Goal: Information Seeking & Learning: Learn about a topic

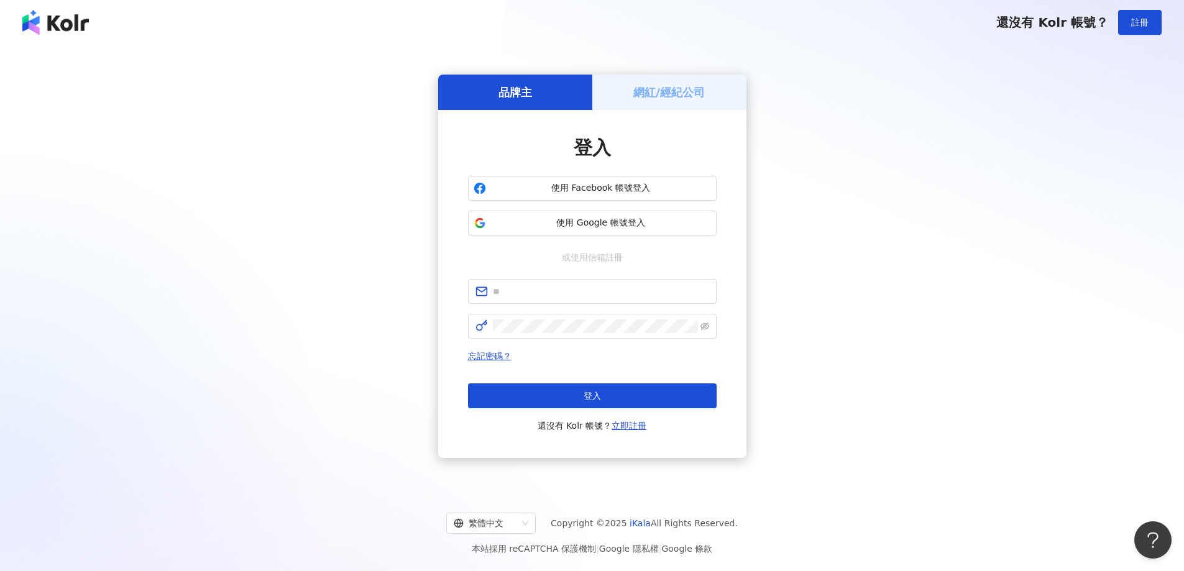
click at [918, 293] on div "品牌主 網紅/經紀公司 登入 使用 Facebook 帳號登入 使用 Google 帳號登入 或使用信箱註冊 忘記密碼？ 登入 還沒有 Kolr 帳號？ 立即…" at bounding box center [592, 266] width 1154 height 423
click at [572, 225] on span "使用 Google 帳號登入" at bounding box center [601, 223] width 220 height 12
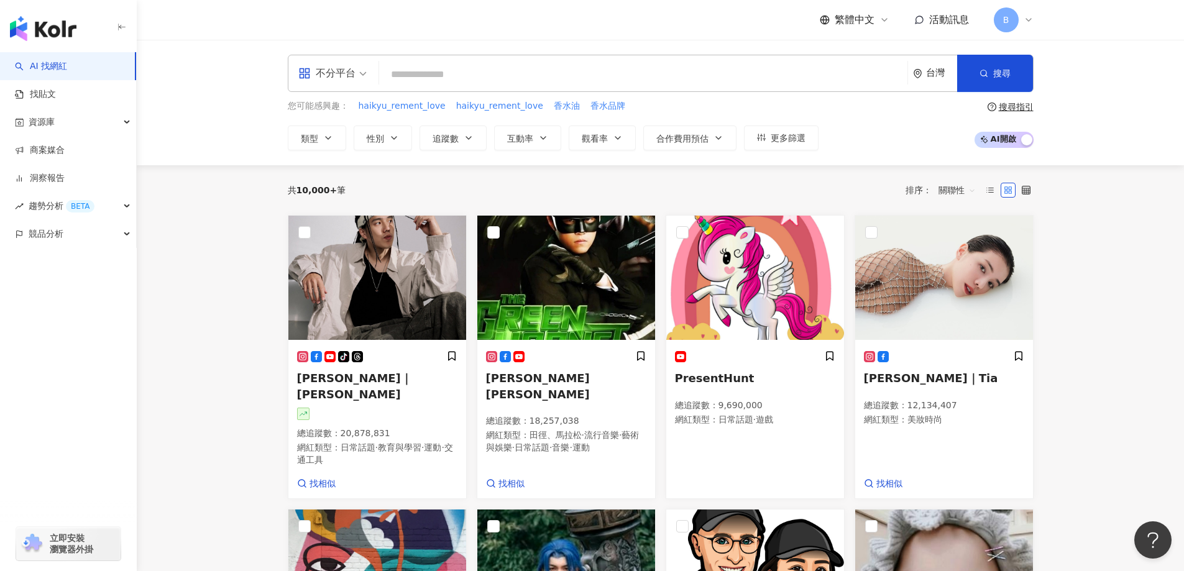
drag, startPoint x: 237, startPoint y: 348, endPoint x: 264, endPoint y: 350, distance: 26.2
click at [320, 138] on button "類型" at bounding box center [317, 138] width 58 height 25
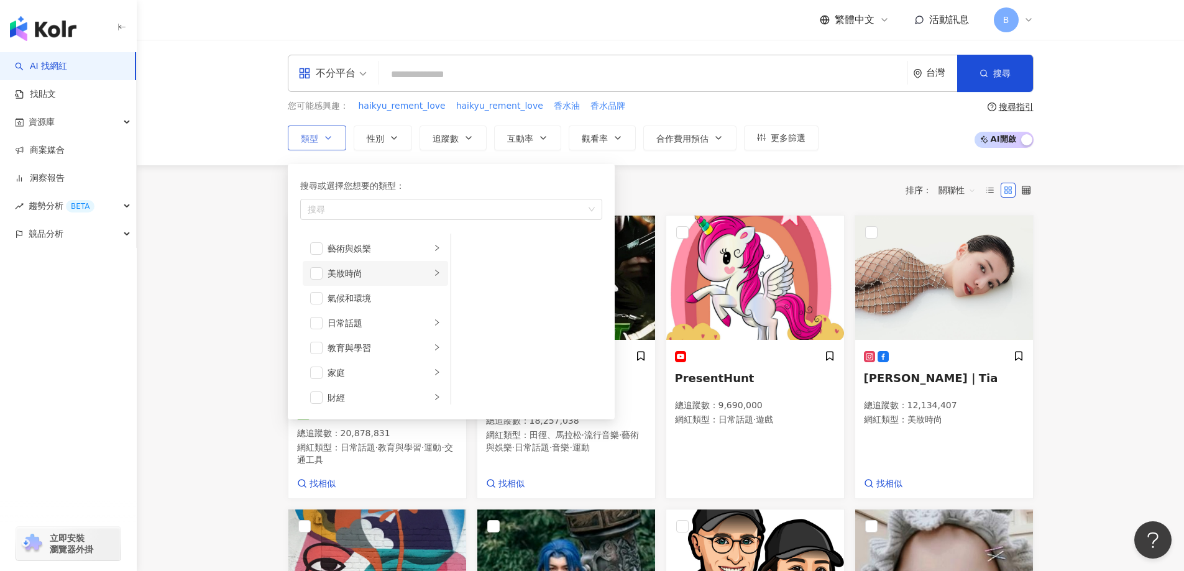
click at [331, 272] on div "美妝時尚" at bounding box center [379, 274] width 103 height 14
click at [479, 251] on div "保養" at bounding box center [536, 249] width 114 height 14
click at [484, 322] on div "彩妝" at bounding box center [536, 323] width 114 height 14
drag, startPoint x: 485, startPoint y: 353, endPoint x: 484, endPoint y: 374, distance: 20.5
click at [485, 356] on li "醫美" at bounding box center [527, 348] width 146 height 25
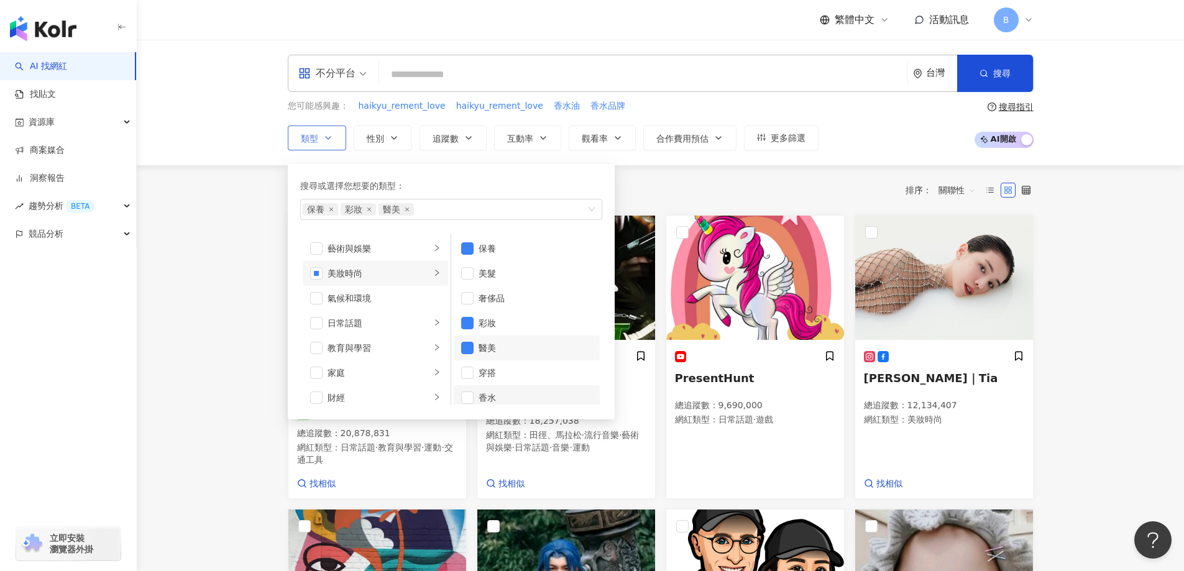
drag, startPoint x: 484, startPoint y: 377, endPoint x: 482, endPoint y: 394, distance: 17.5
click at [484, 382] on li "穿搭" at bounding box center [527, 373] width 146 height 25
click at [481, 395] on div "香水" at bounding box center [536, 398] width 114 height 14
click at [343, 321] on div "日常話題" at bounding box center [379, 323] width 103 height 14
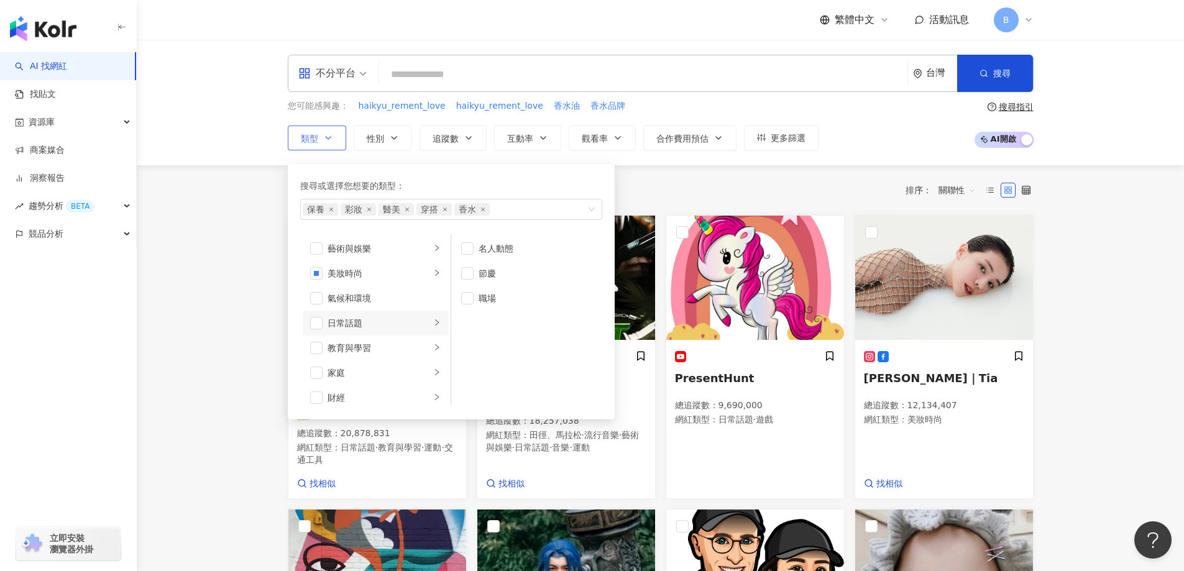
scroll to position [0, 0]
click at [512, 247] on div "名人動態" at bounding box center [536, 249] width 114 height 14
click at [480, 271] on div "節慶" at bounding box center [536, 274] width 114 height 14
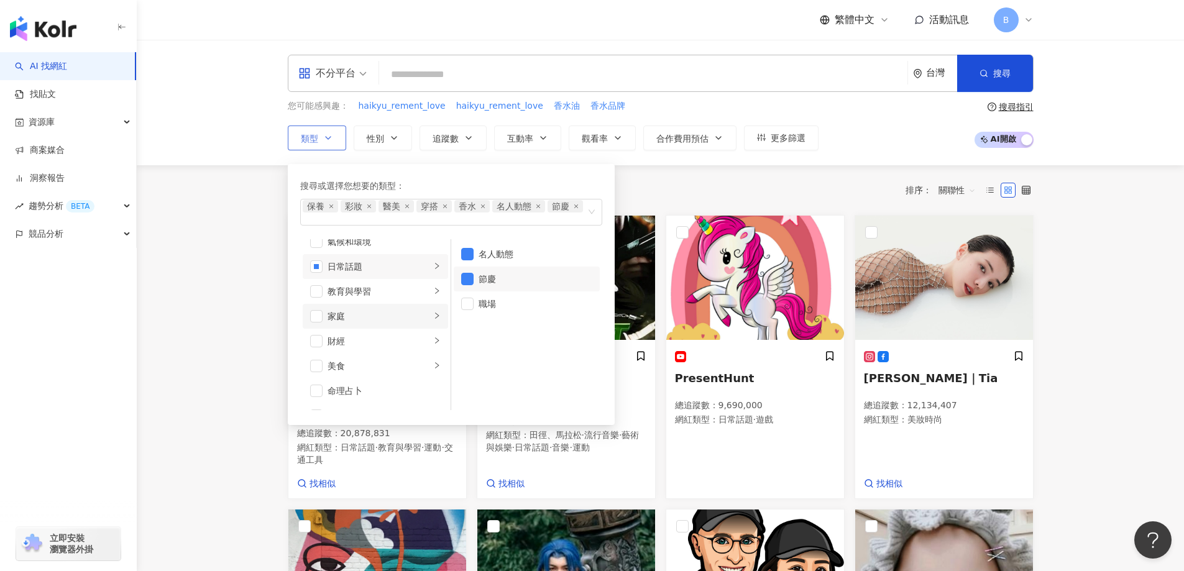
click at [361, 321] on div "家庭" at bounding box center [379, 317] width 103 height 14
click at [484, 282] on div "親子" at bounding box center [536, 279] width 114 height 14
drag, startPoint x: 483, startPoint y: 279, endPoint x: 483, endPoint y: 270, distance: 9.3
click at [483, 278] on div "親子" at bounding box center [536, 282] width 114 height 14
click at [483, 261] on div "母嬰" at bounding box center [536, 254] width 114 height 14
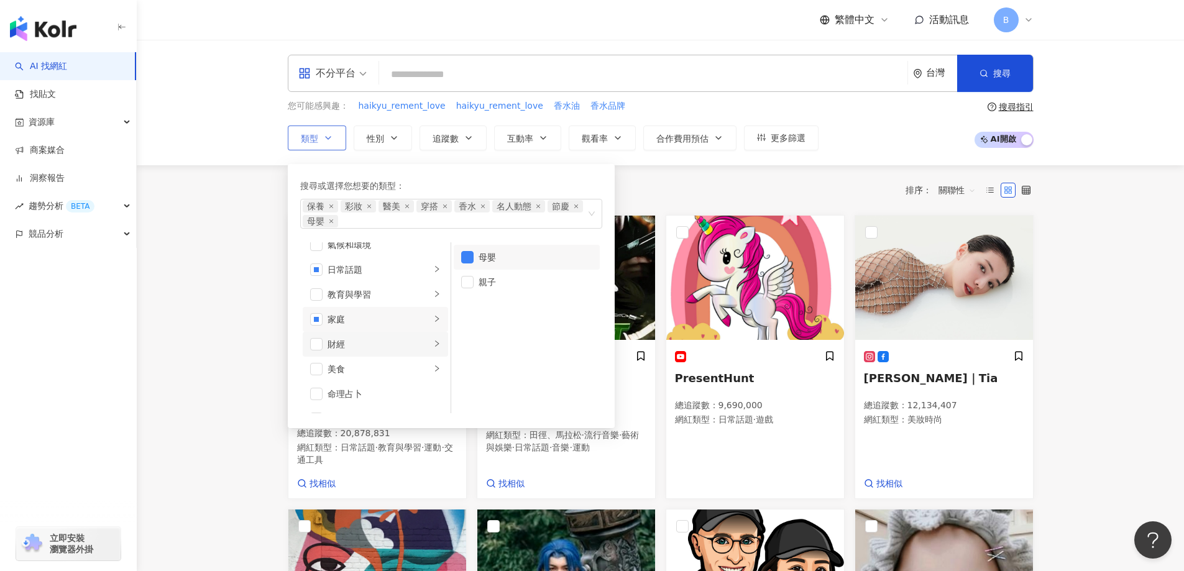
scroll to position [124, 0]
click at [484, 280] on div "親子" at bounding box center [536, 282] width 114 height 14
click at [392, 346] on div "生活風格" at bounding box center [379, 345] width 103 height 14
click at [387, 372] on div "影視娛樂" at bounding box center [379, 369] width 103 height 14
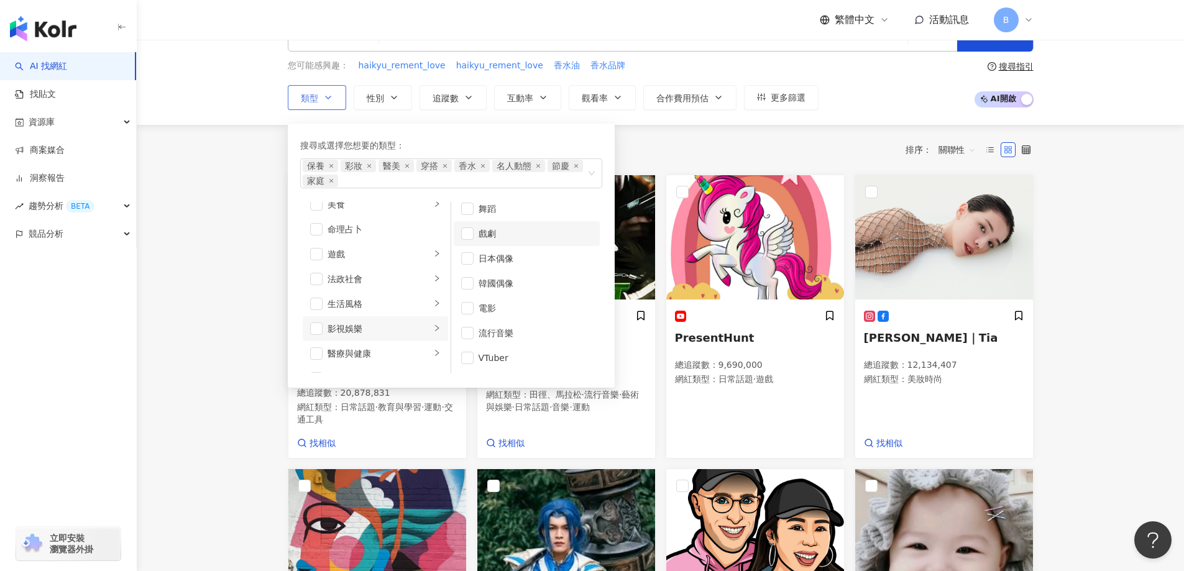
scroll to position [62, 0]
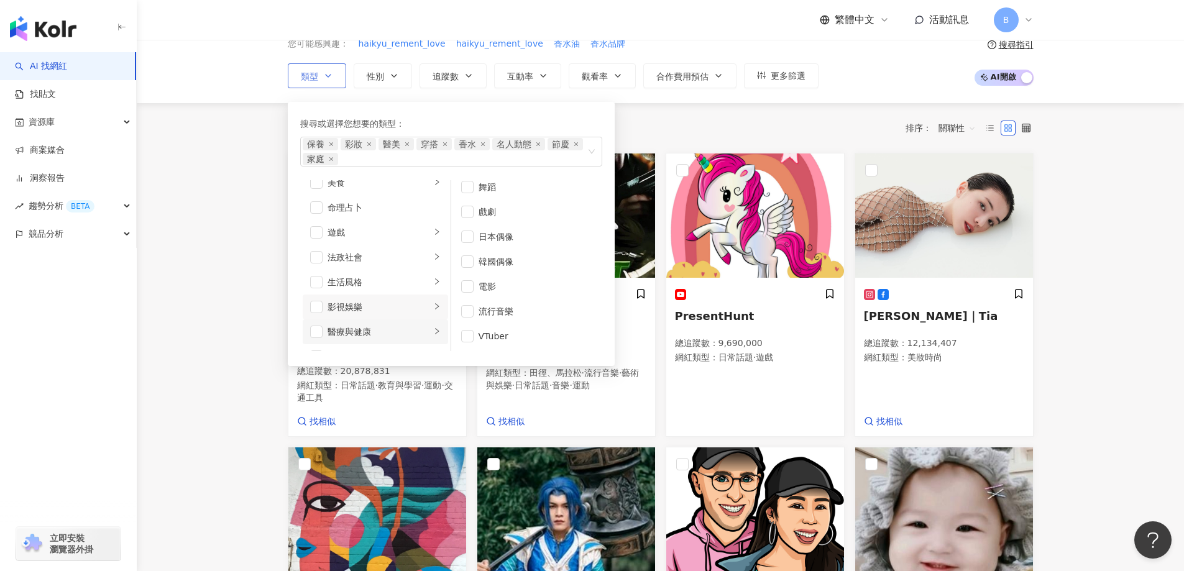
click at [361, 329] on div "醫療與健康" at bounding box center [379, 332] width 103 height 14
click at [356, 321] on div "攝影" at bounding box center [384, 320] width 113 height 14
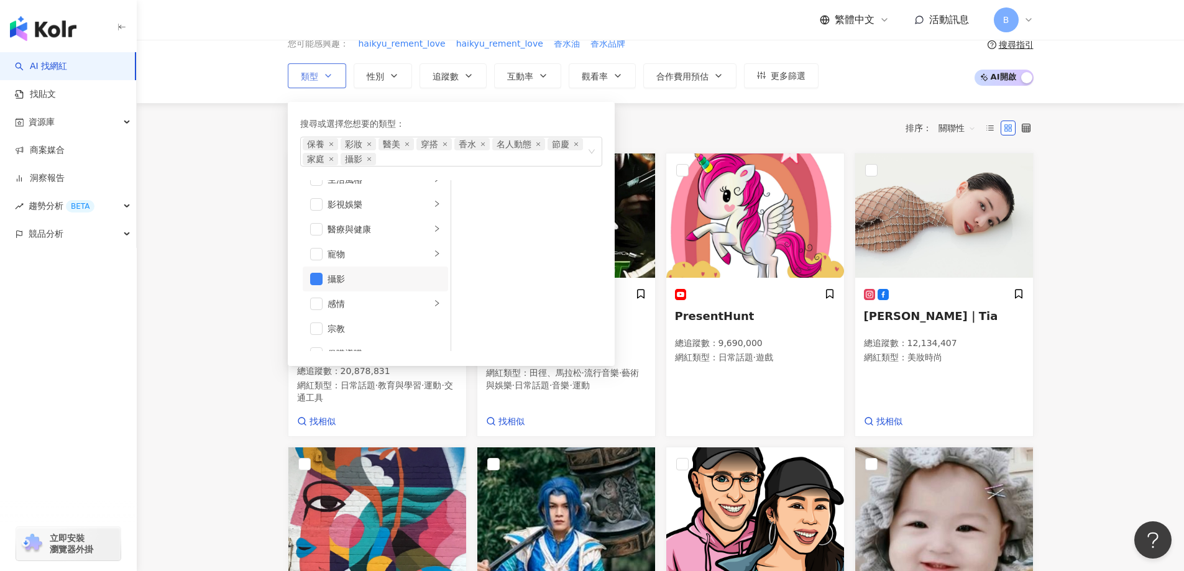
scroll to position [311, 0]
click at [338, 331] on div "促購導購" at bounding box center [384, 332] width 113 height 14
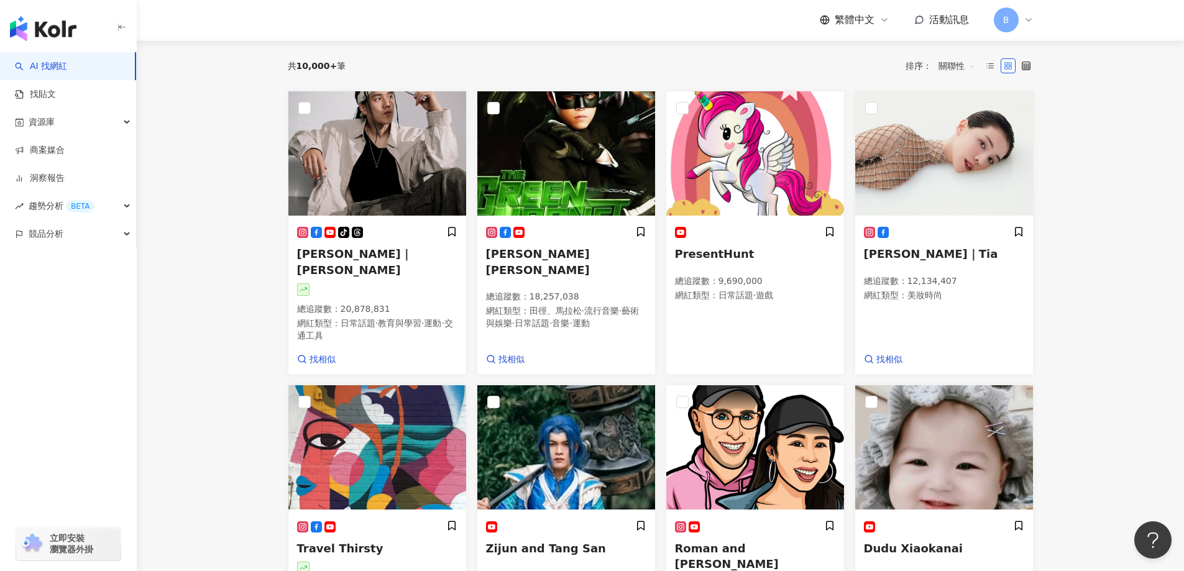
click at [198, 191] on main "不分平台 台灣 搜尋 您可能感興趣： haikyu_rement_love haikyu_rement_love 香水油 香水品牌 類型 搜尋或選擇您想要的類…" at bounding box center [660, 511] width 1047 height 1192
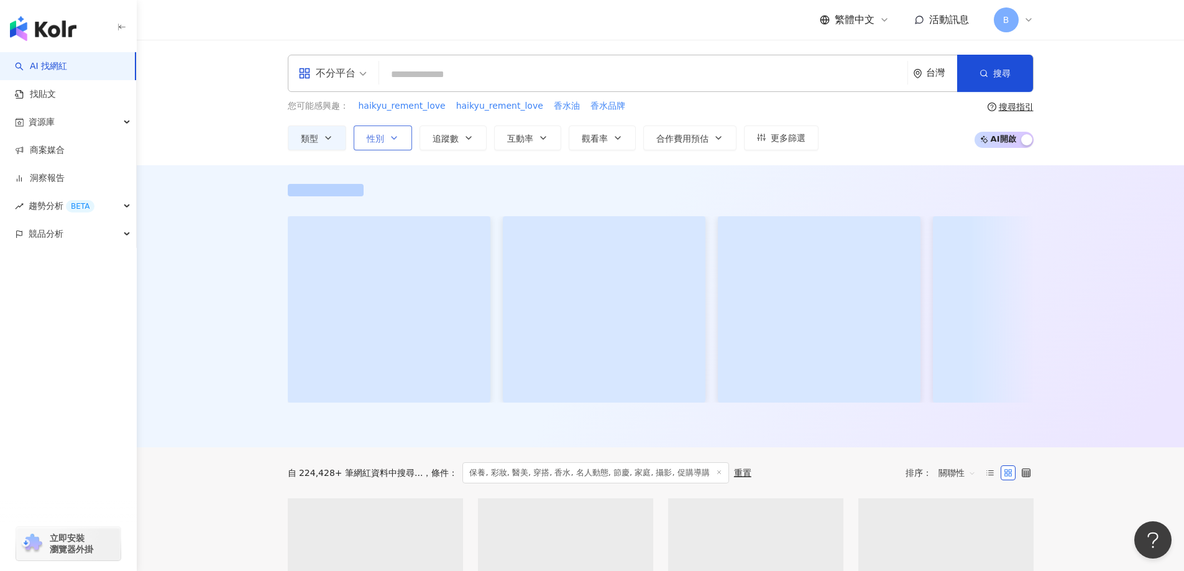
click at [389, 142] on icon "button" at bounding box center [394, 138] width 10 height 10
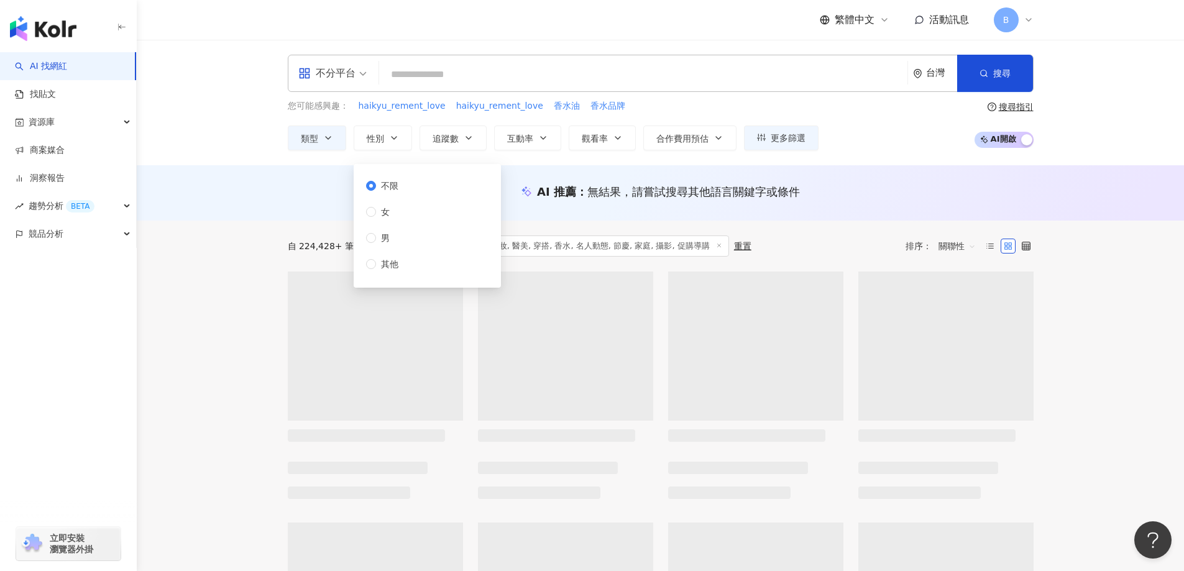
click at [393, 184] on span "不限" at bounding box center [389, 186] width 27 height 14
drag, startPoint x: 229, startPoint y: 182, endPoint x: 265, endPoint y: 173, distance: 37.7
click at [229, 182] on div "AI 推薦 ： 無結果，請嘗試搜尋其他語言關鍵字或條件" at bounding box center [660, 192] width 1047 height 55
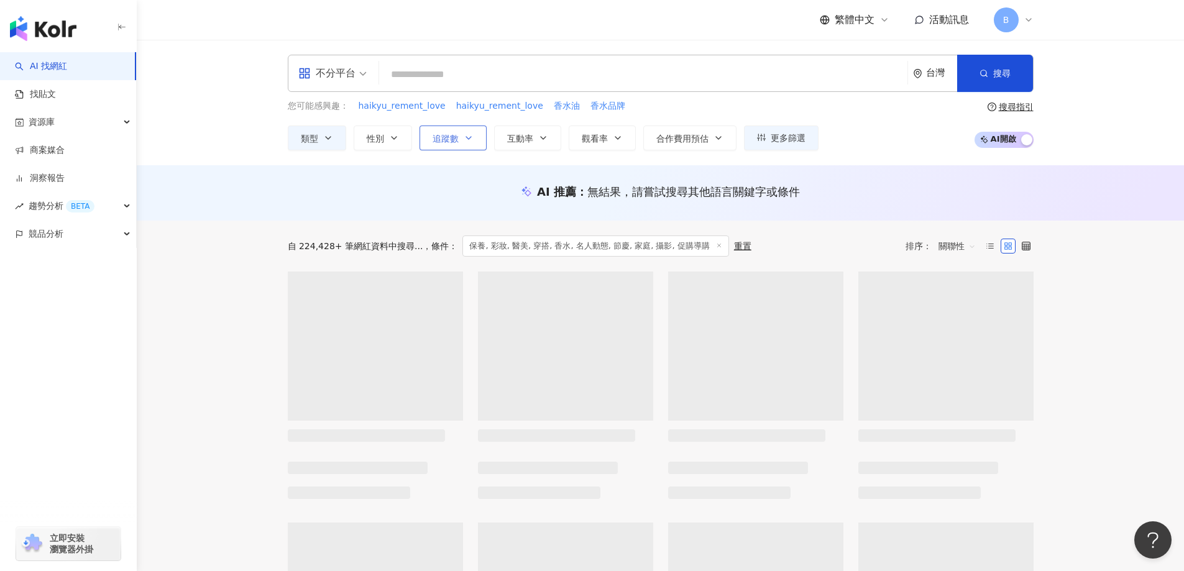
click at [460, 139] on button "追蹤數" at bounding box center [453, 138] width 67 height 25
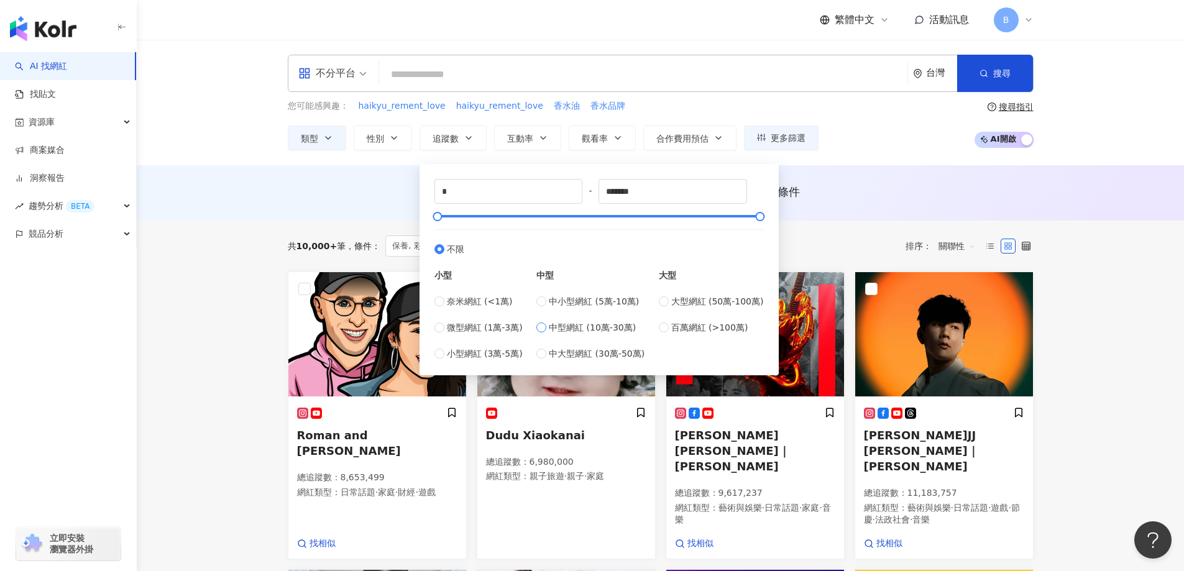
click at [602, 330] on span "中型網紅 (10萬-30萬)" at bounding box center [592, 328] width 87 height 14
type input "******"
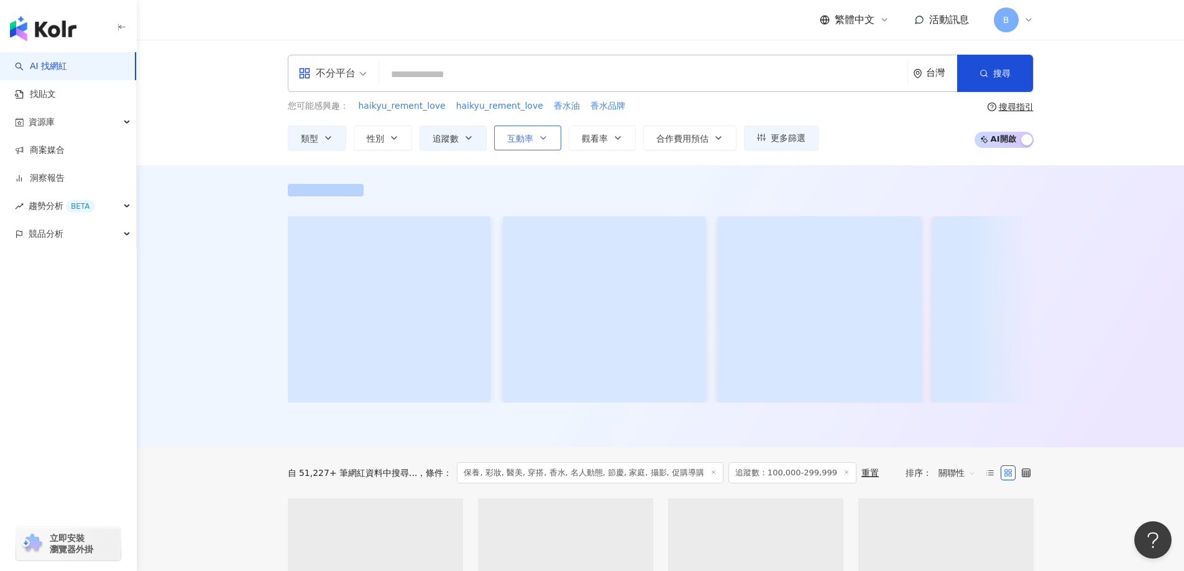
click at [536, 136] on button "互動率" at bounding box center [527, 138] width 67 height 25
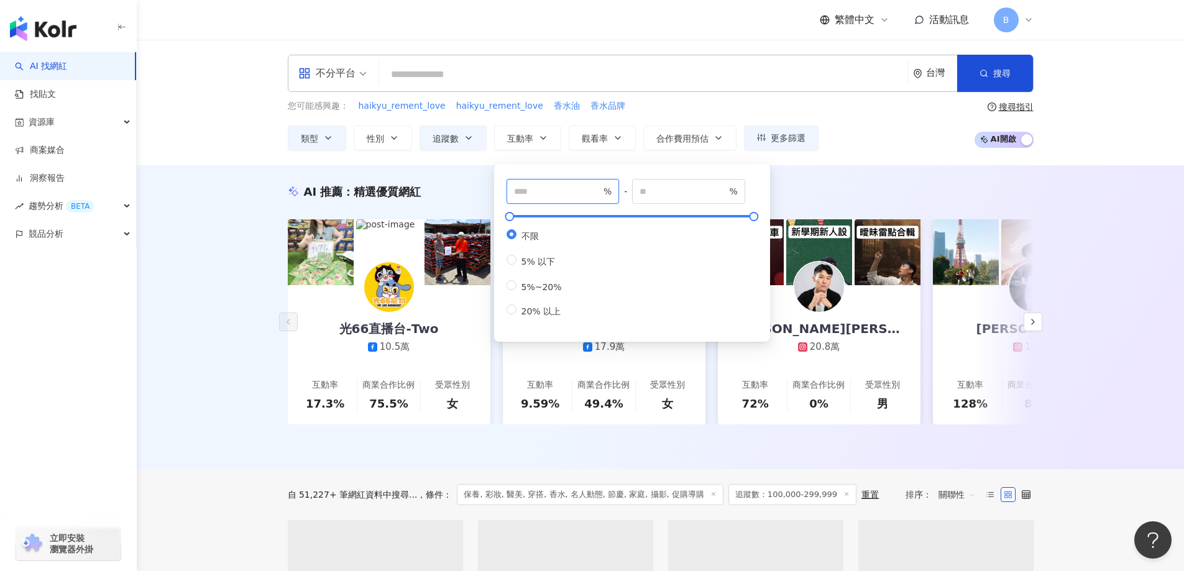
click at [540, 190] on input "number" at bounding box center [557, 192] width 87 height 14
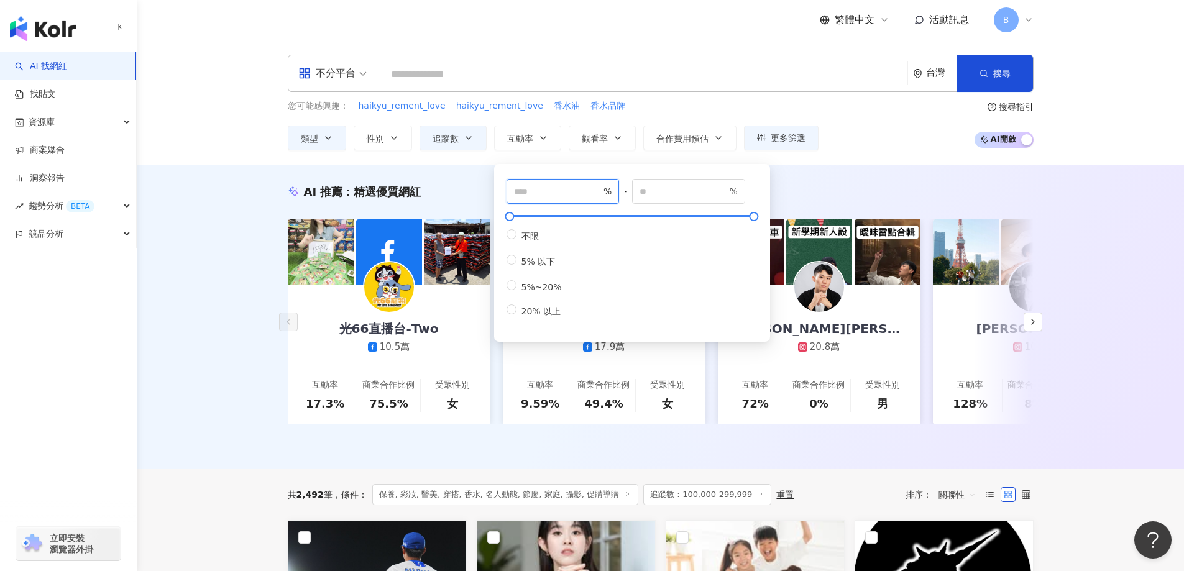
type input "*"
click at [256, 236] on div "AI 推薦 ： 精選優質網紅 光66直播台-Two 10.5萬 互動率 17.3% 商業合作比例 75.5% 受眾性別 女 嘿！有一個 17.9萬 互動率 9…" at bounding box center [660, 317] width 1047 height 304
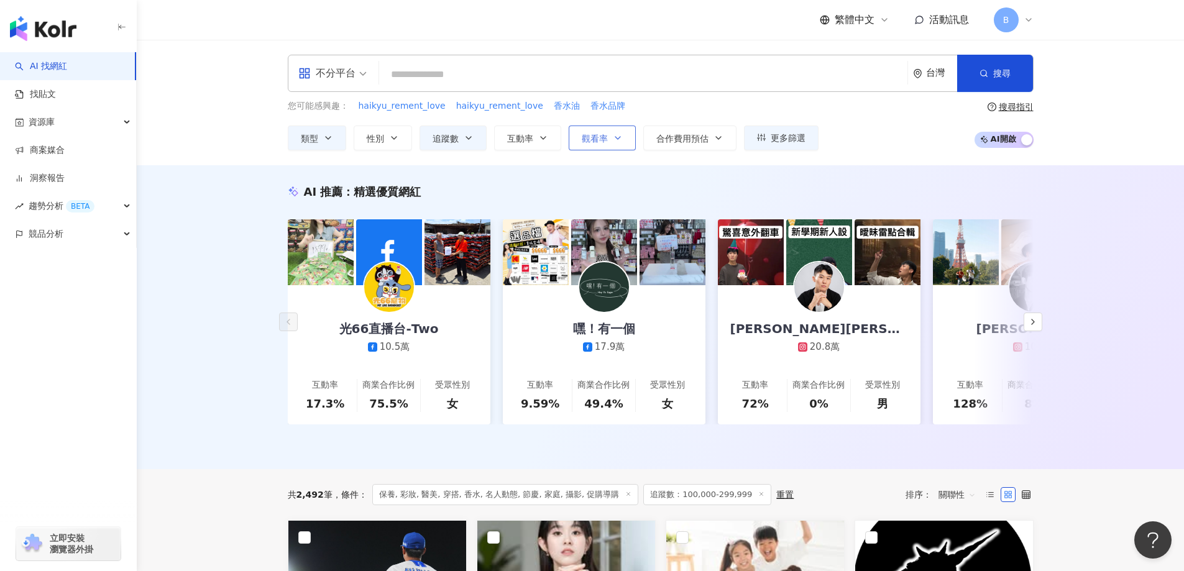
click at [608, 134] on button "觀看率" at bounding box center [602, 138] width 67 height 25
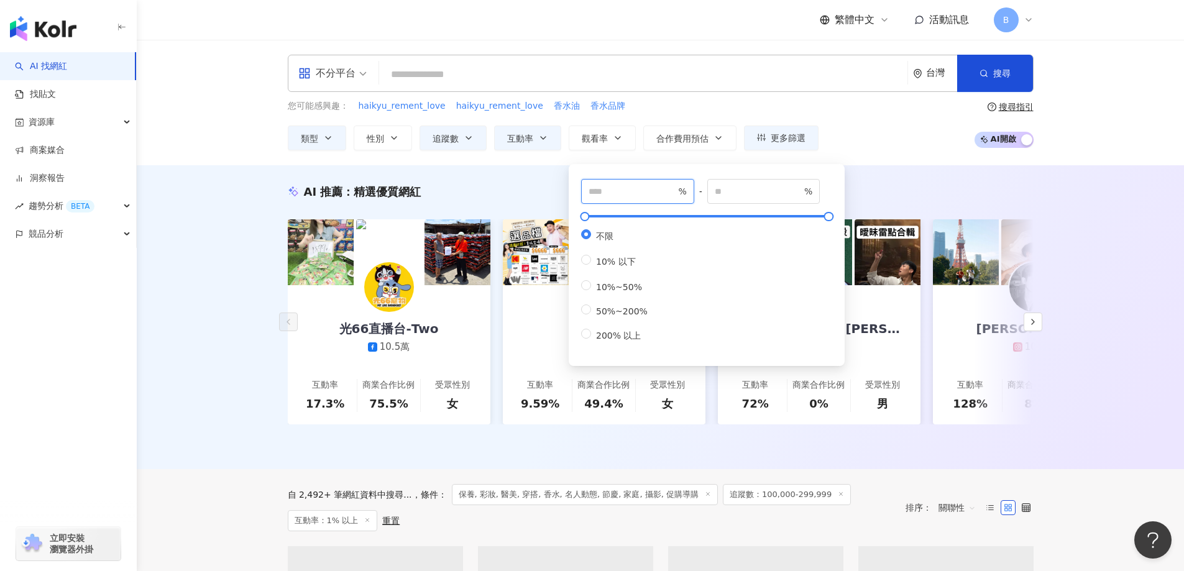
click at [621, 191] on input "number" at bounding box center [632, 192] width 87 height 14
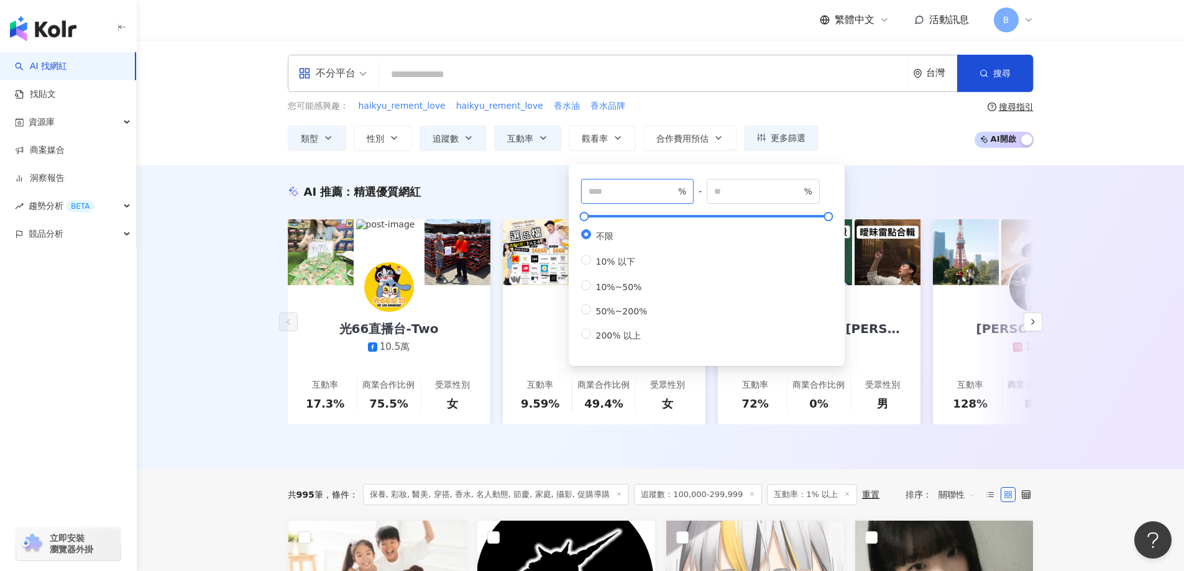
click at [609, 193] on input "number" at bounding box center [632, 192] width 87 height 14
type input "*"
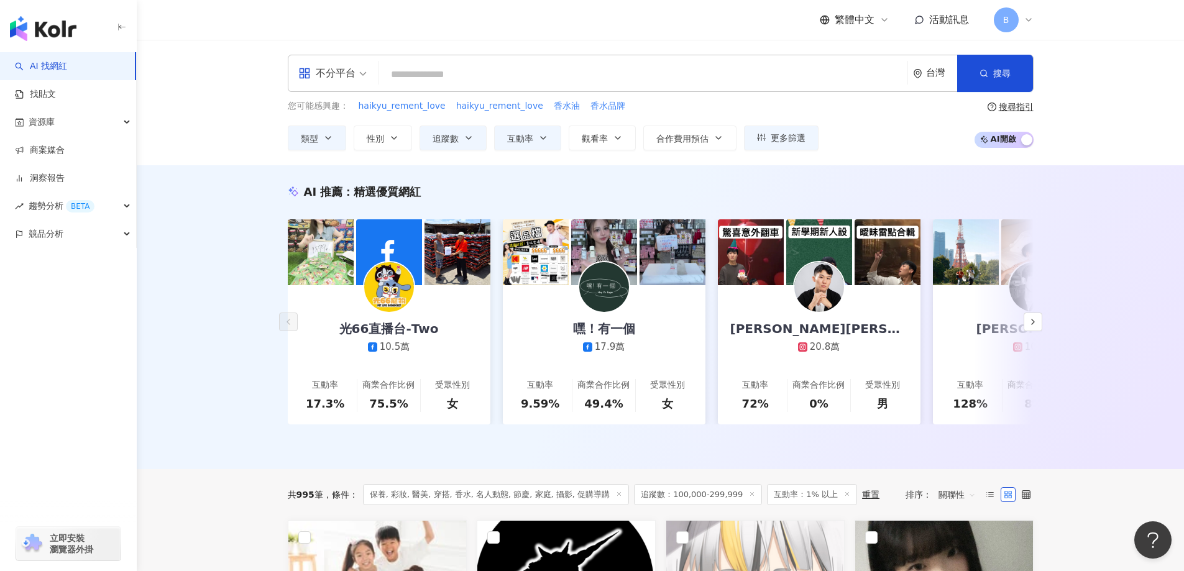
click at [229, 227] on div "AI 推薦 ： 精選優質網紅 光66直播台-Two 10.5萬 互動率 17.3% 商業合作比例 75.5% 受眾性別 女 嘿！有一個 17.9萬 互動率 9…" at bounding box center [660, 317] width 1047 height 304
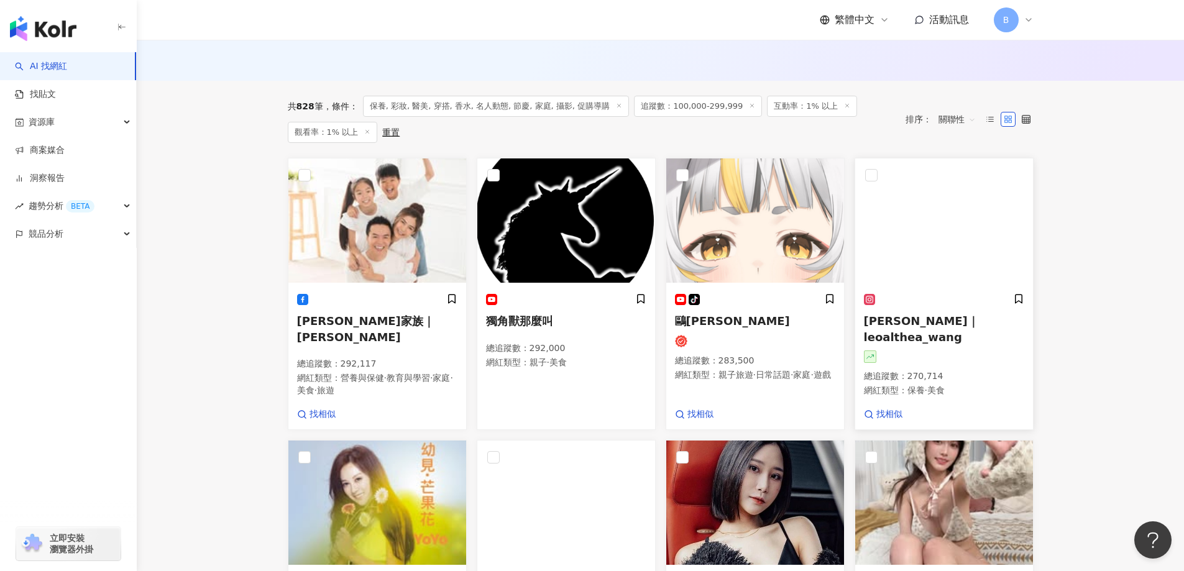
scroll to position [376, 0]
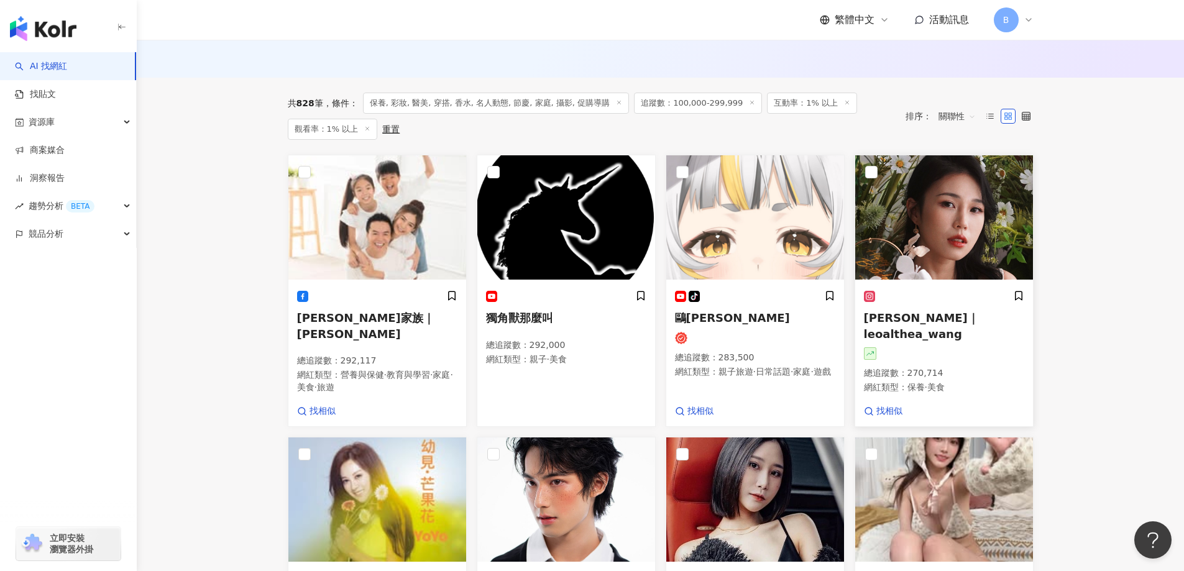
click at [911, 214] on img at bounding box center [944, 217] width 178 height 124
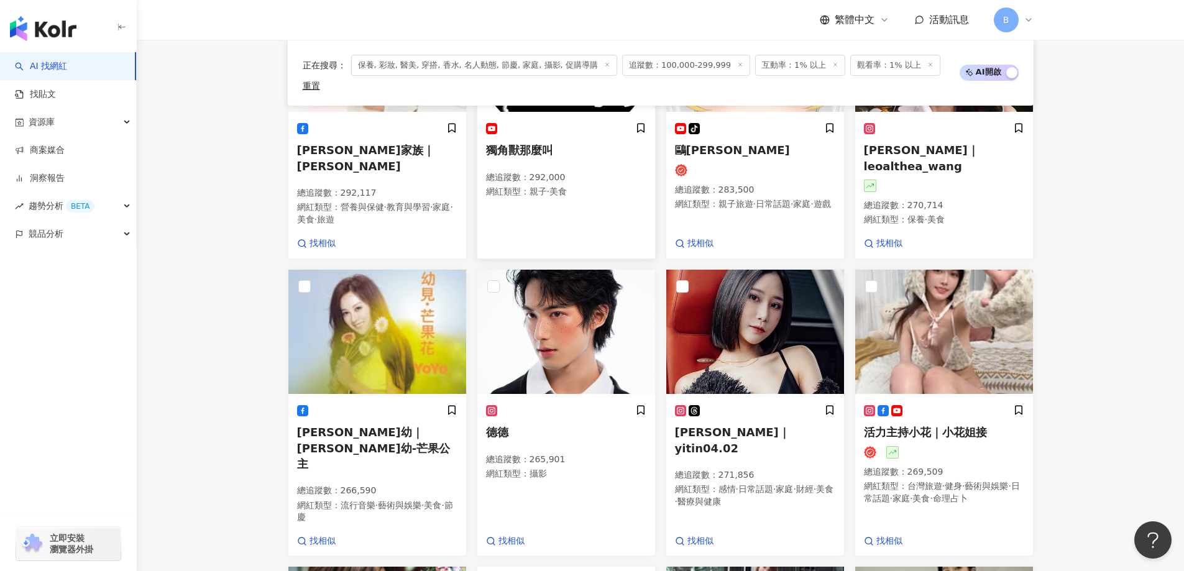
scroll to position [563, 0]
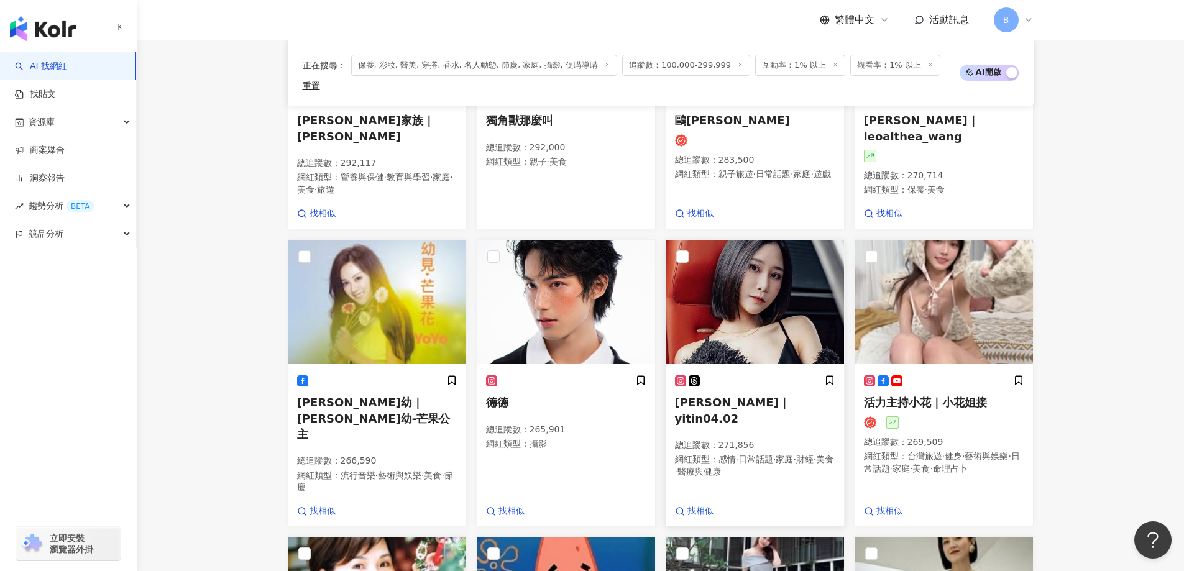
click at [758, 276] on img at bounding box center [755, 302] width 178 height 124
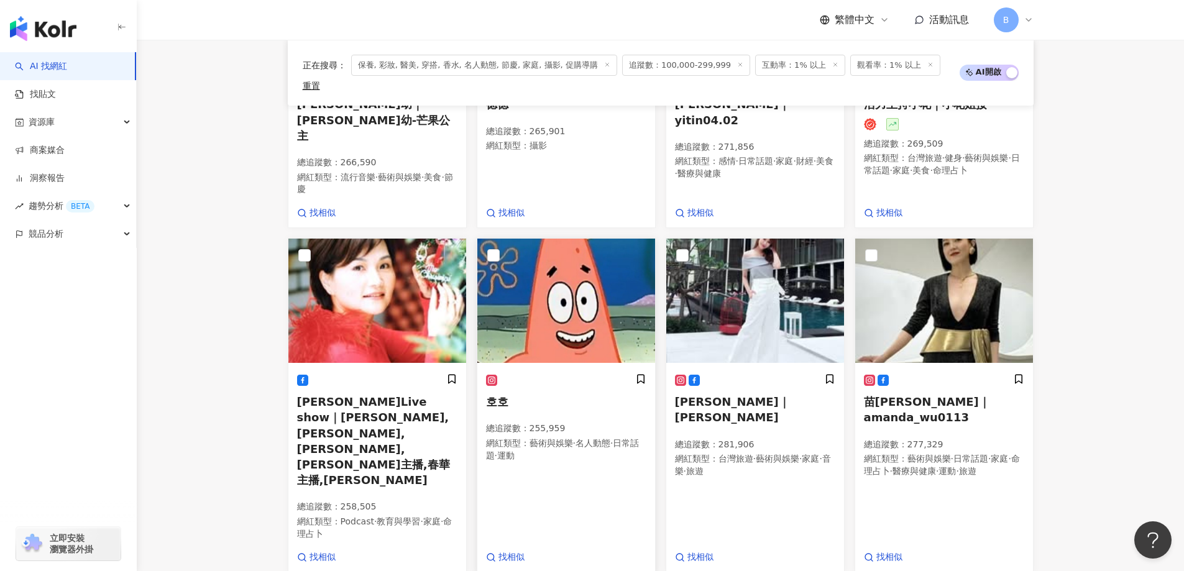
scroll to position [935, 0]
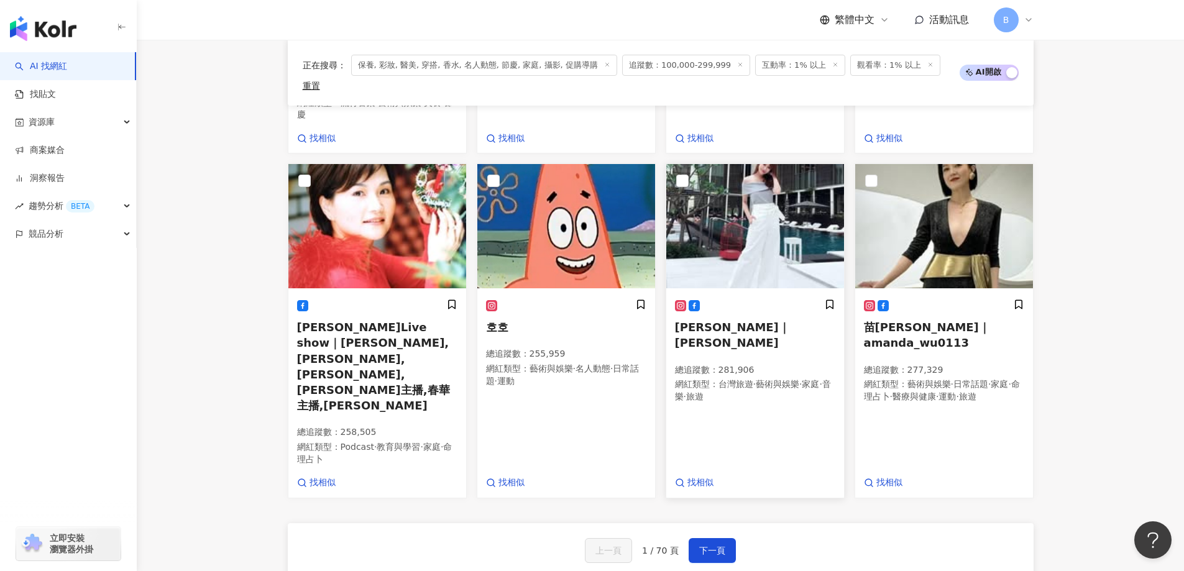
click at [768, 207] on img at bounding box center [755, 226] width 178 height 124
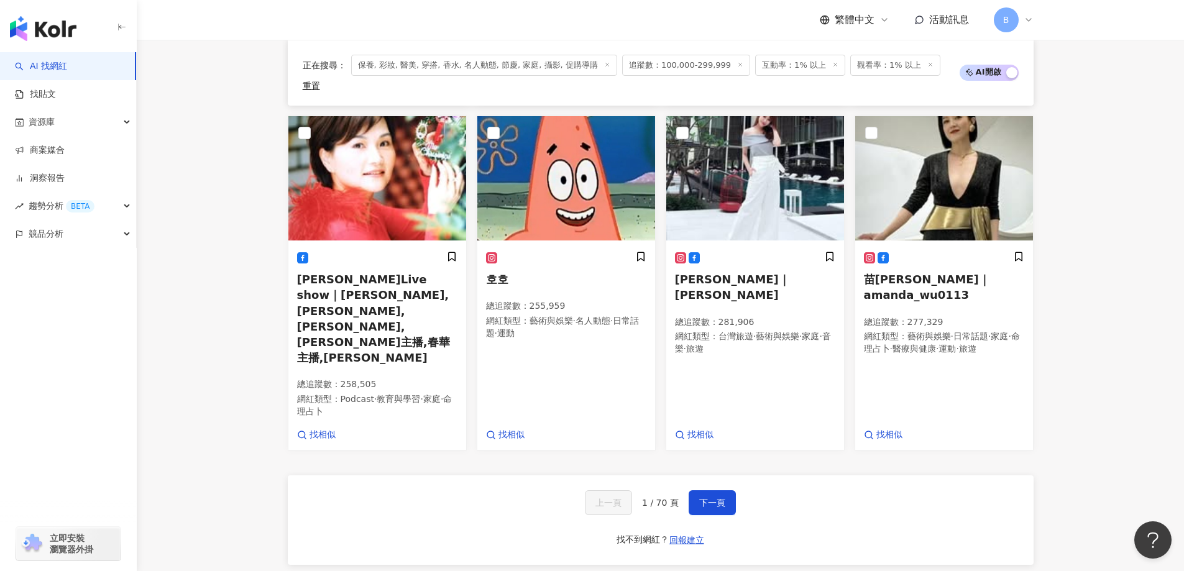
scroll to position [998, 0]
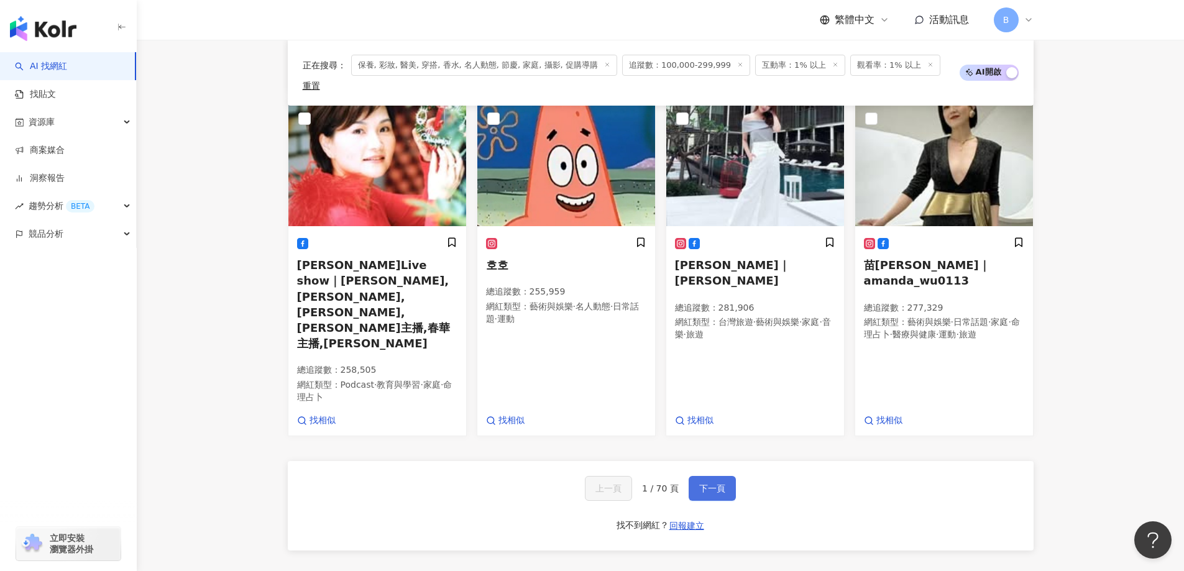
click at [718, 476] on button "下一頁" at bounding box center [712, 488] width 47 height 25
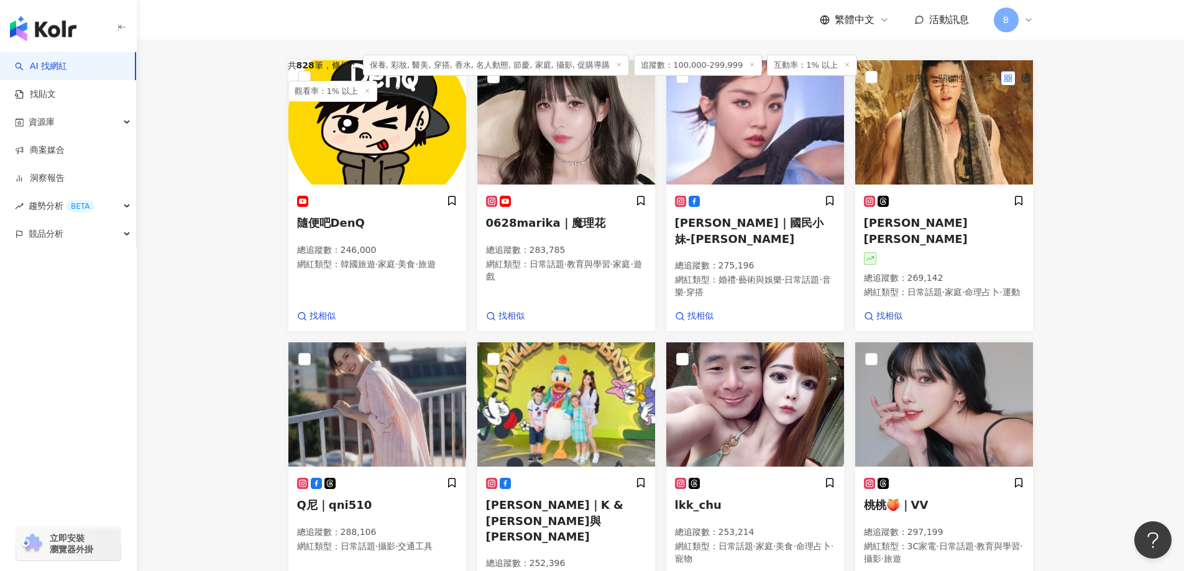
scroll to position [223, 0]
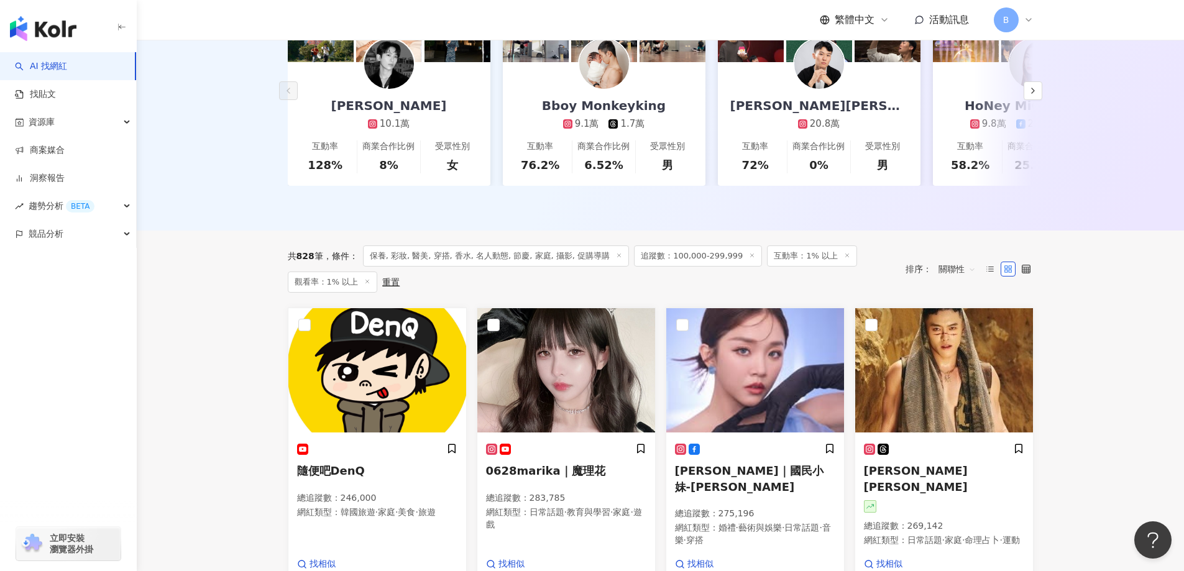
click at [566, 379] on img at bounding box center [566, 370] width 178 height 124
click at [231, 276] on main "不分平台 台灣 搜尋 您可能感興趣： haikyu_rement_love haikyu_rement_love 香水油 香水品牌 類型 性別 追蹤數 互動率…" at bounding box center [660, 561] width 1047 height 1488
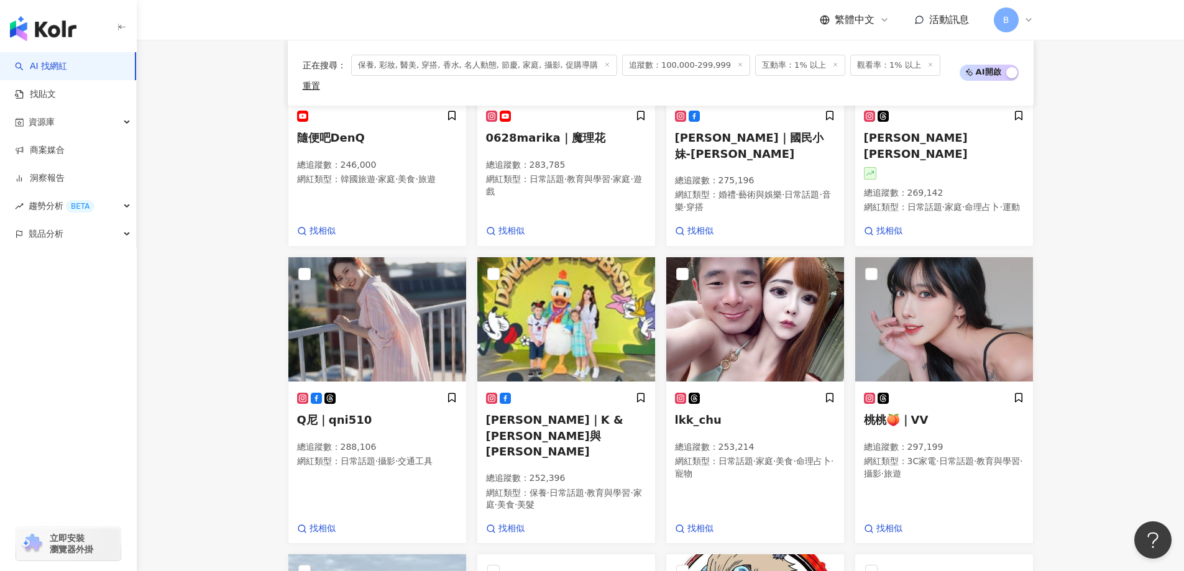
scroll to position [658, 0]
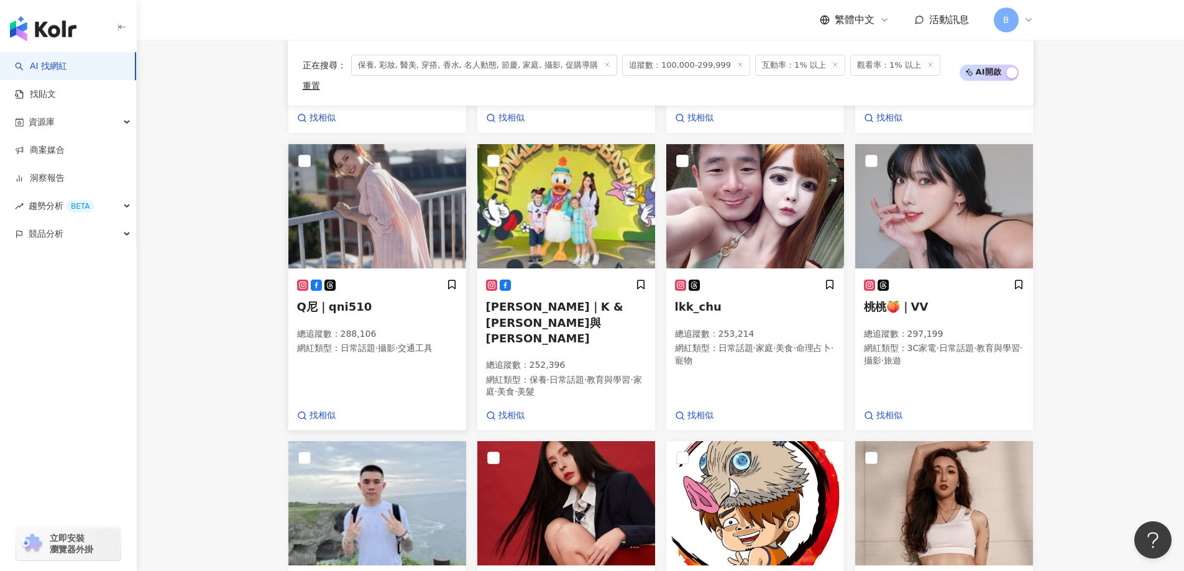
click at [414, 190] on img at bounding box center [377, 206] width 178 height 124
click at [924, 214] on img at bounding box center [944, 206] width 178 height 124
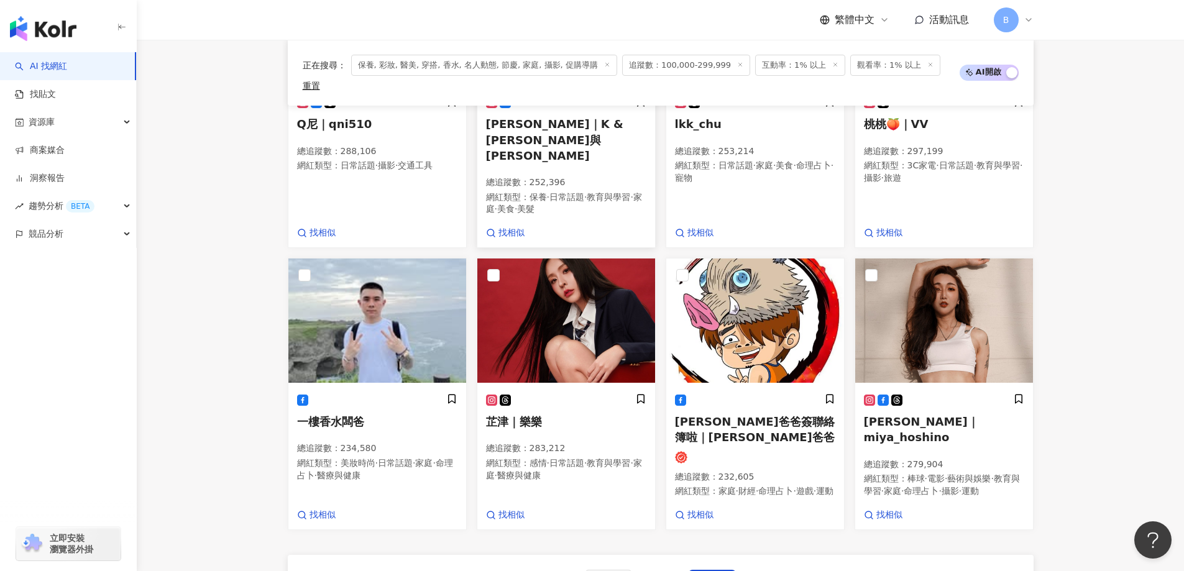
scroll to position [845, 0]
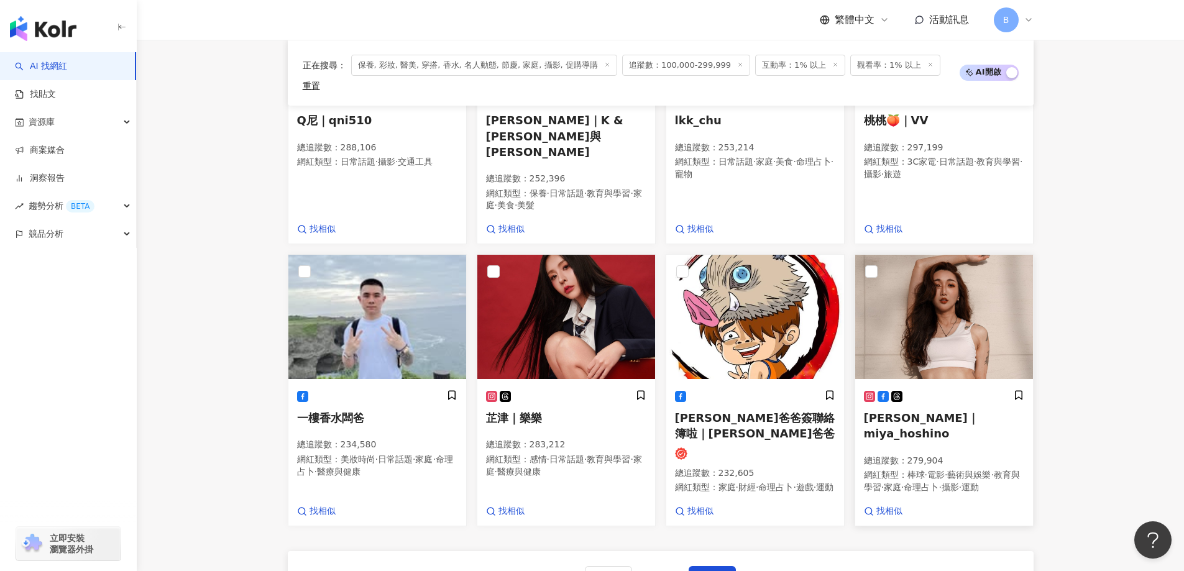
click at [907, 255] on img at bounding box center [944, 317] width 178 height 124
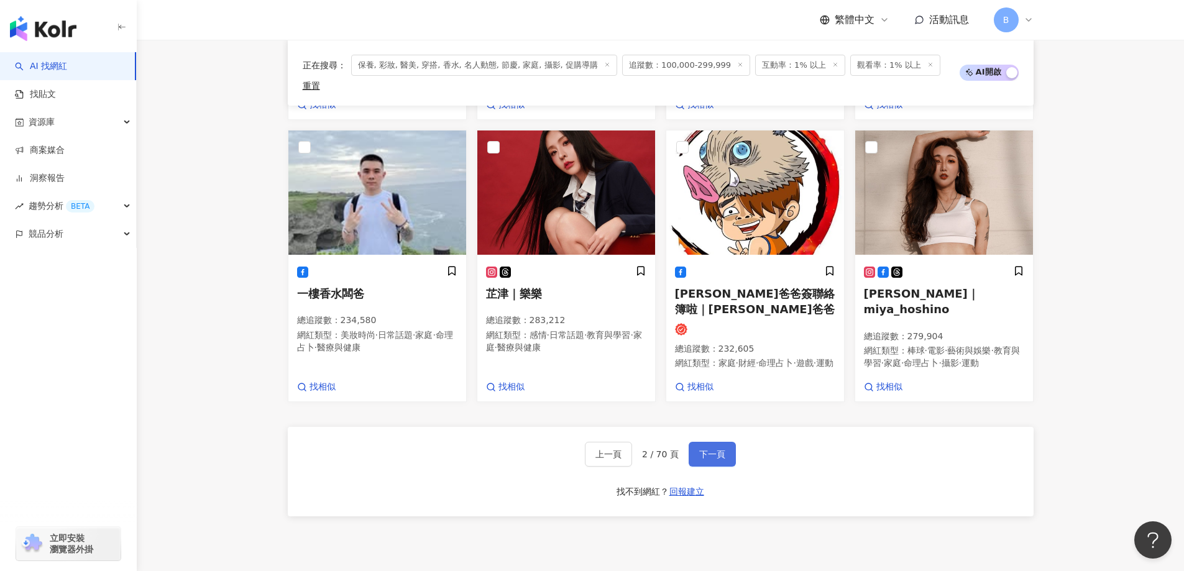
click at [728, 442] on button "下一頁" at bounding box center [712, 454] width 47 height 25
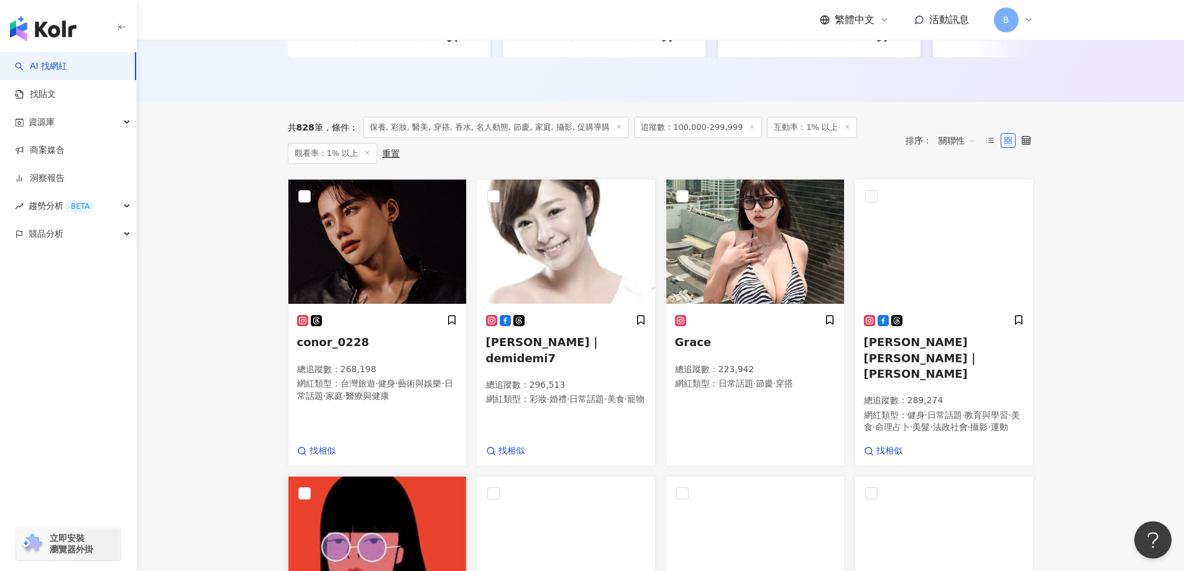
scroll to position [360, 0]
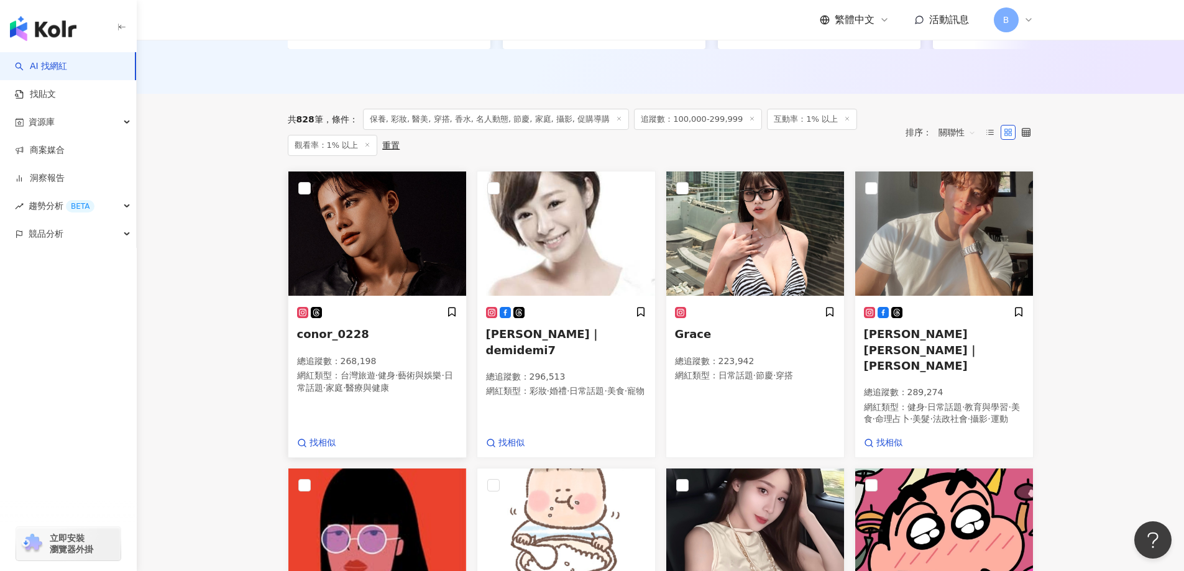
click at [385, 242] on img at bounding box center [377, 234] width 178 height 124
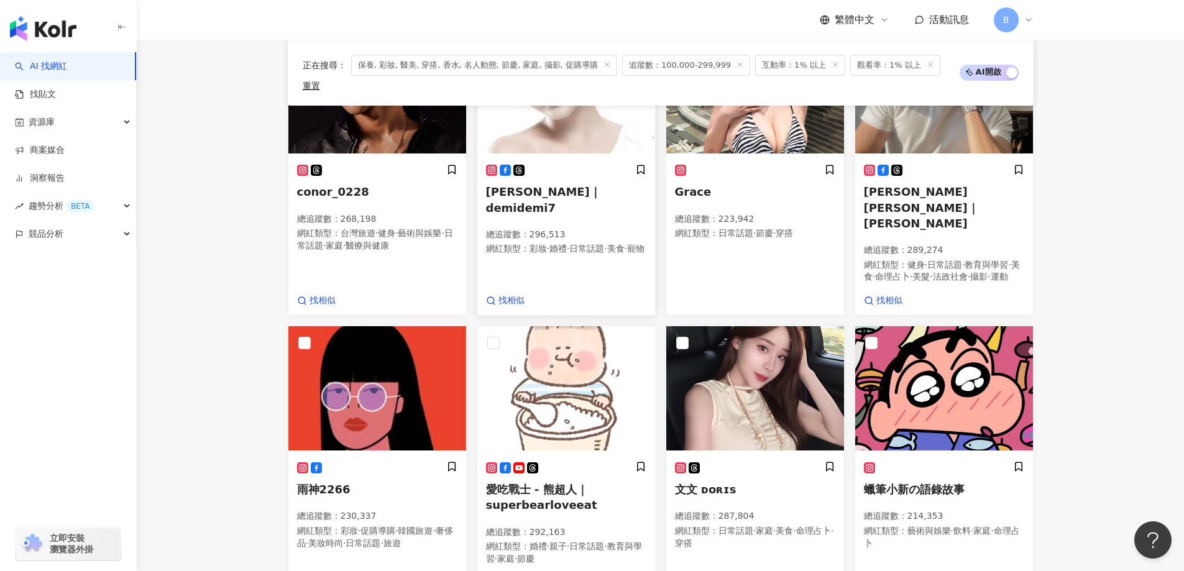
scroll to position [582, 0]
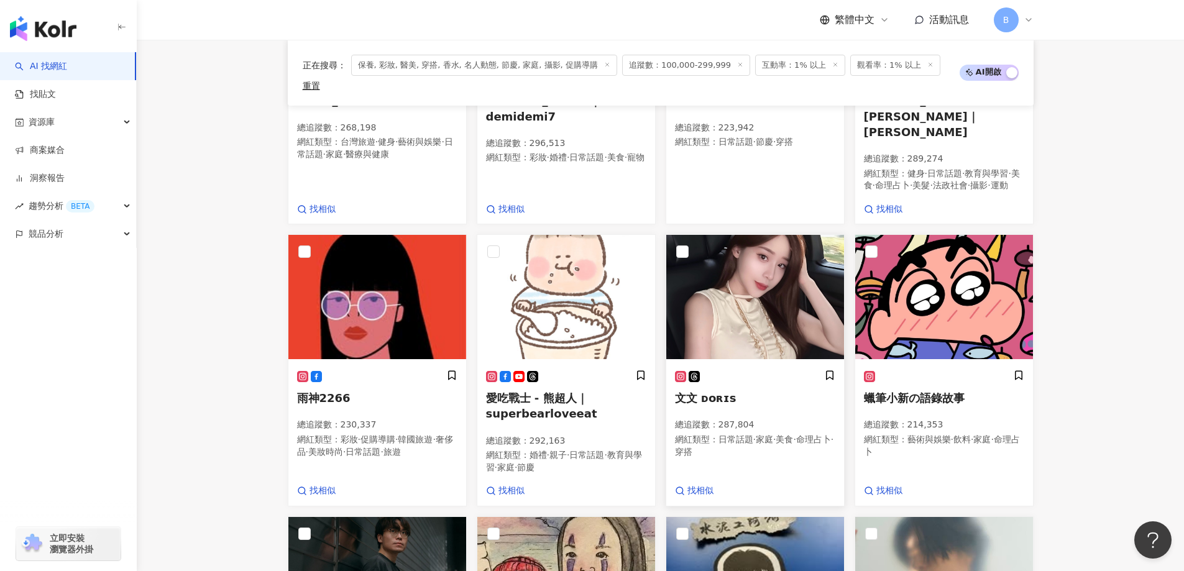
click at [714, 262] on img at bounding box center [755, 297] width 178 height 124
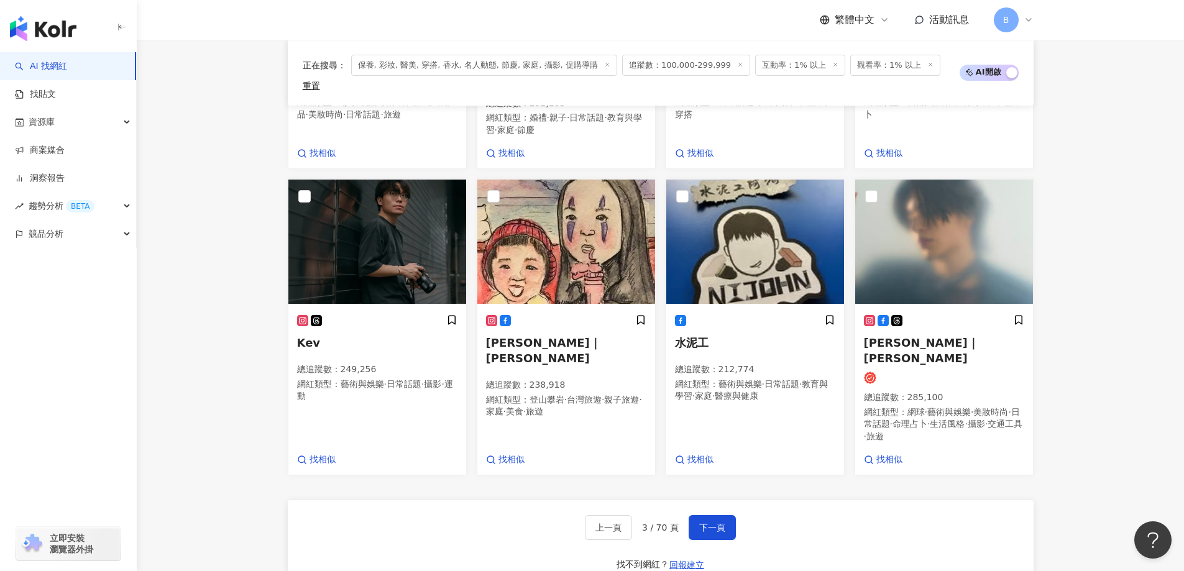
scroll to position [955, 0]
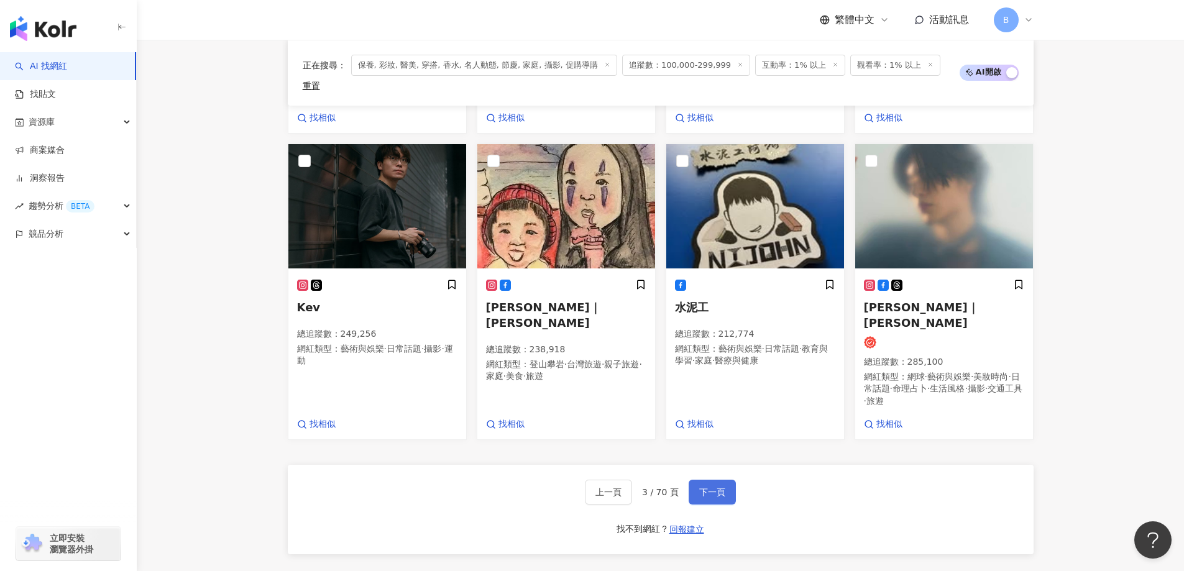
drag, startPoint x: 712, startPoint y: 453, endPoint x: 814, endPoint y: 453, distance: 101.9
click at [712, 487] on span "下一頁" at bounding box center [712, 492] width 26 height 10
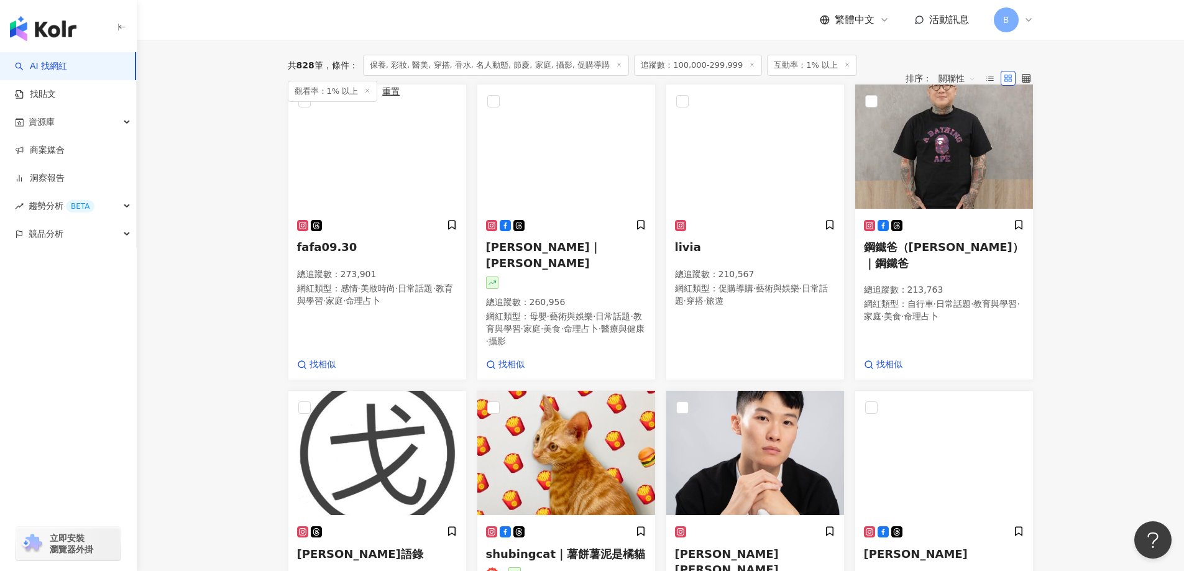
scroll to position [322, 0]
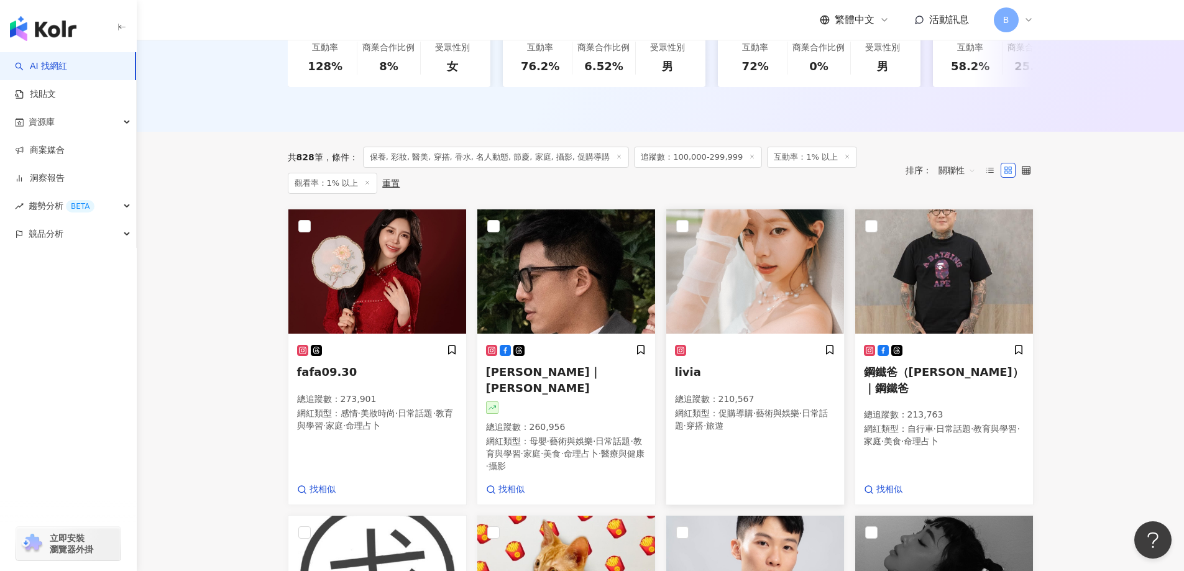
click at [768, 266] on img at bounding box center [755, 271] width 178 height 124
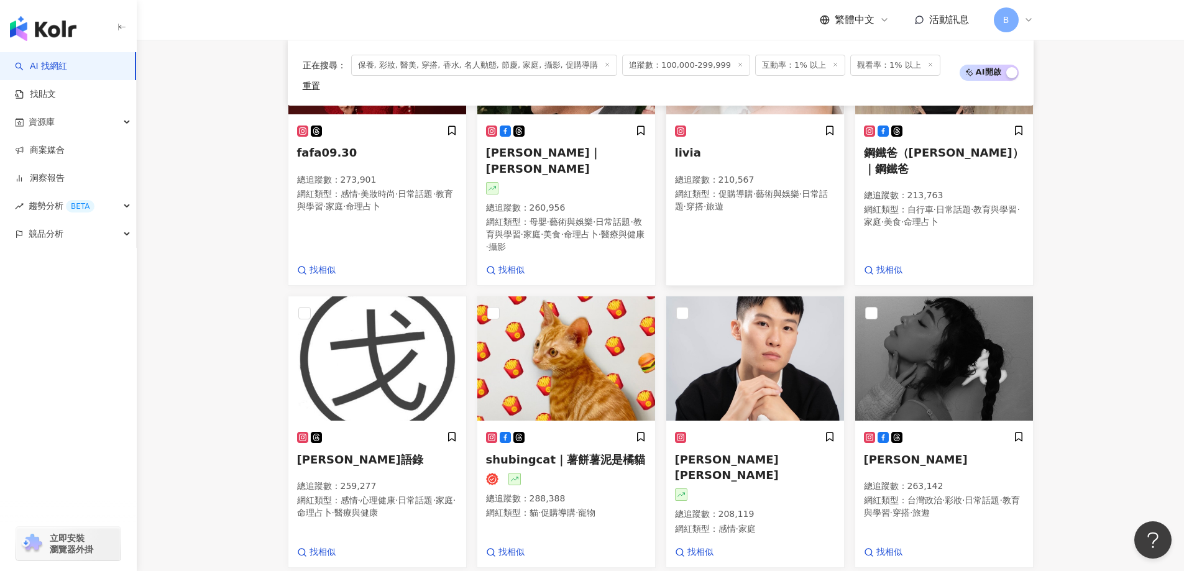
scroll to position [545, 0]
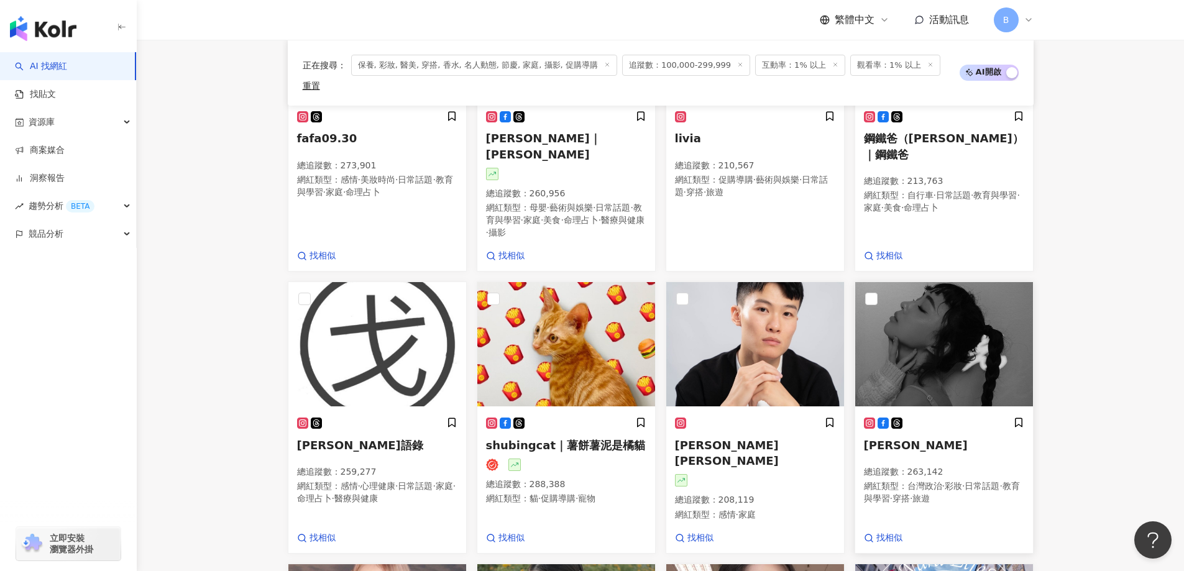
click at [891, 322] on img at bounding box center [944, 344] width 178 height 124
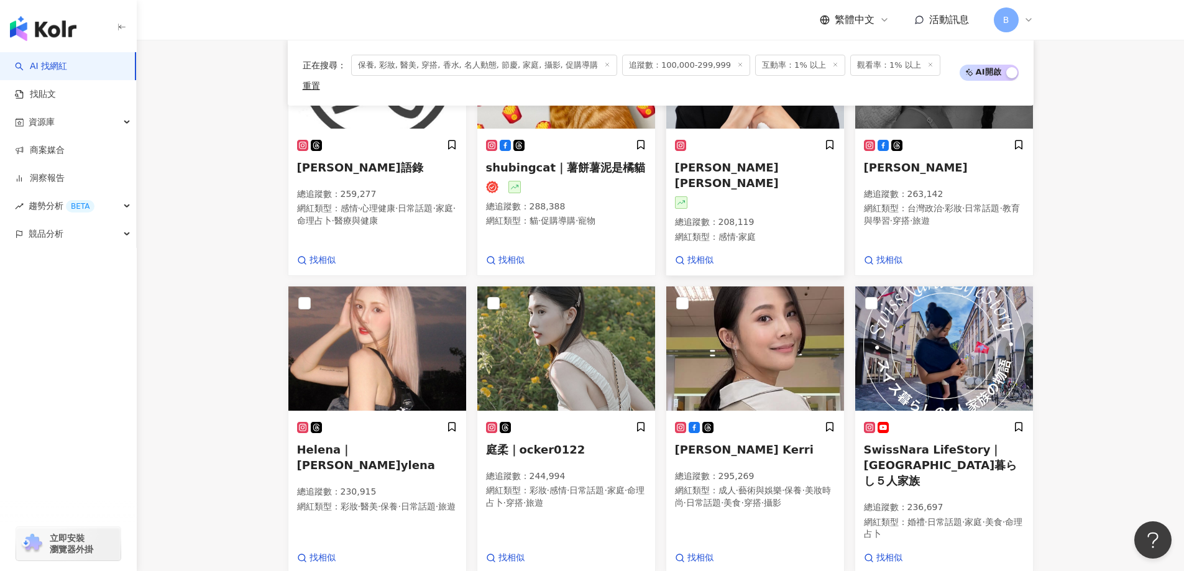
scroll to position [917, 0]
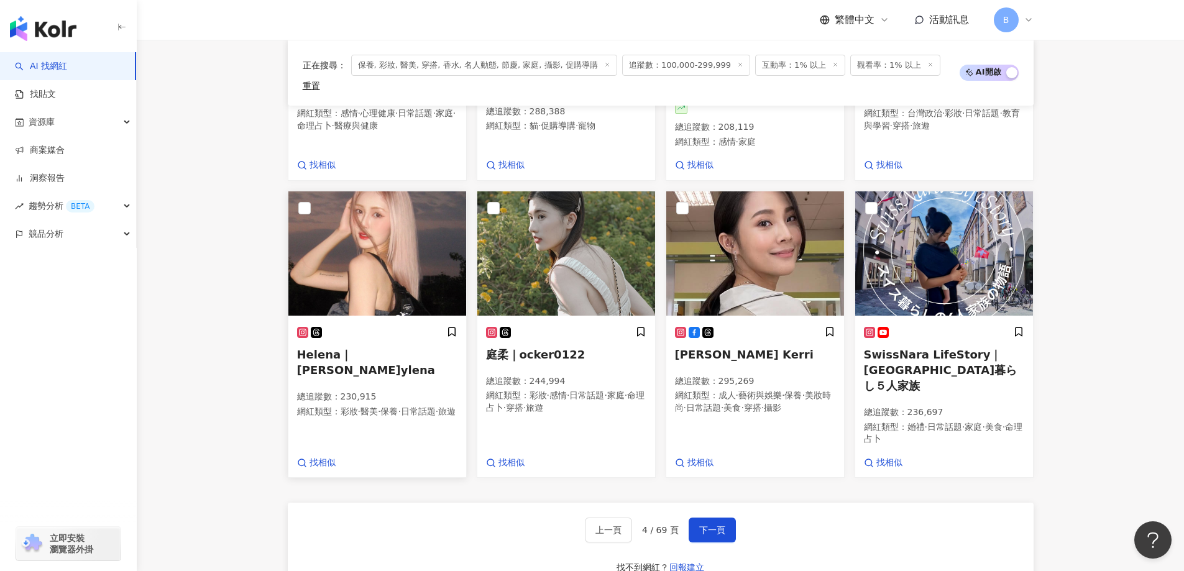
click at [414, 208] on img at bounding box center [377, 253] width 178 height 124
click at [591, 224] on img at bounding box center [566, 253] width 178 height 124
click at [950, 233] on img at bounding box center [944, 253] width 178 height 124
click at [712, 525] on span "下一頁" at bounding box center [712, 530] width 26 height 10
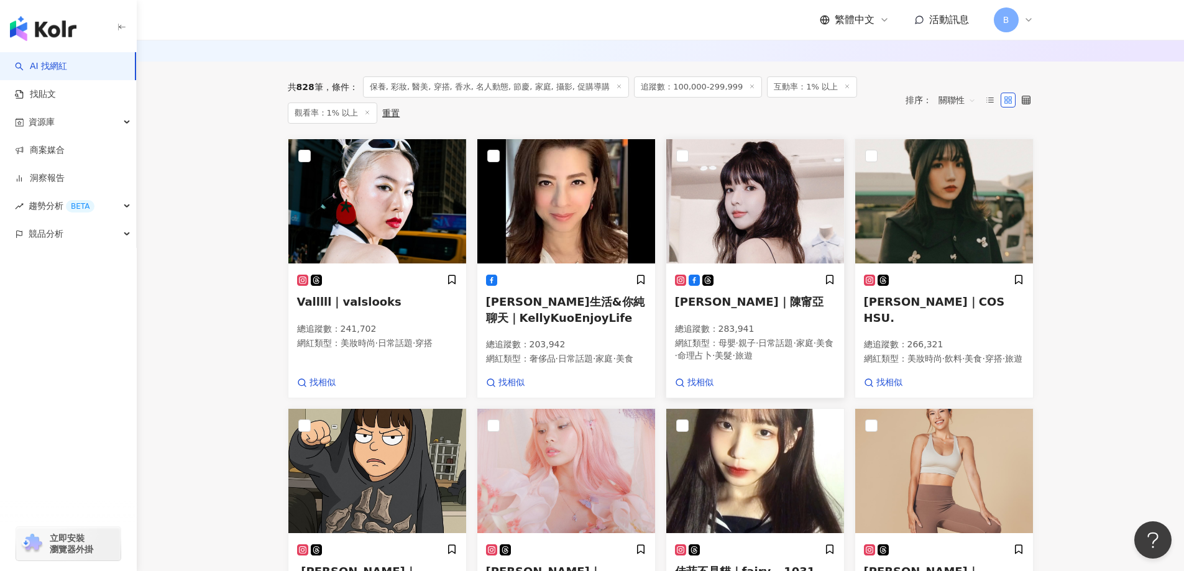
scroll to position [296, 0]
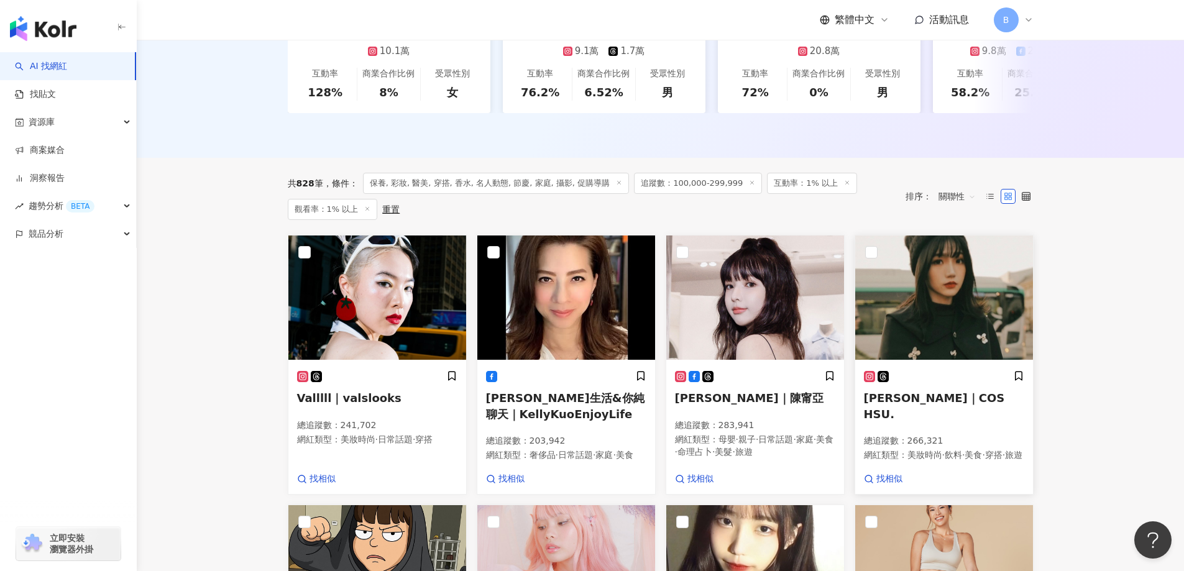
click at [959, 306] on img at bounding box center [944, 298] width 178 height 124
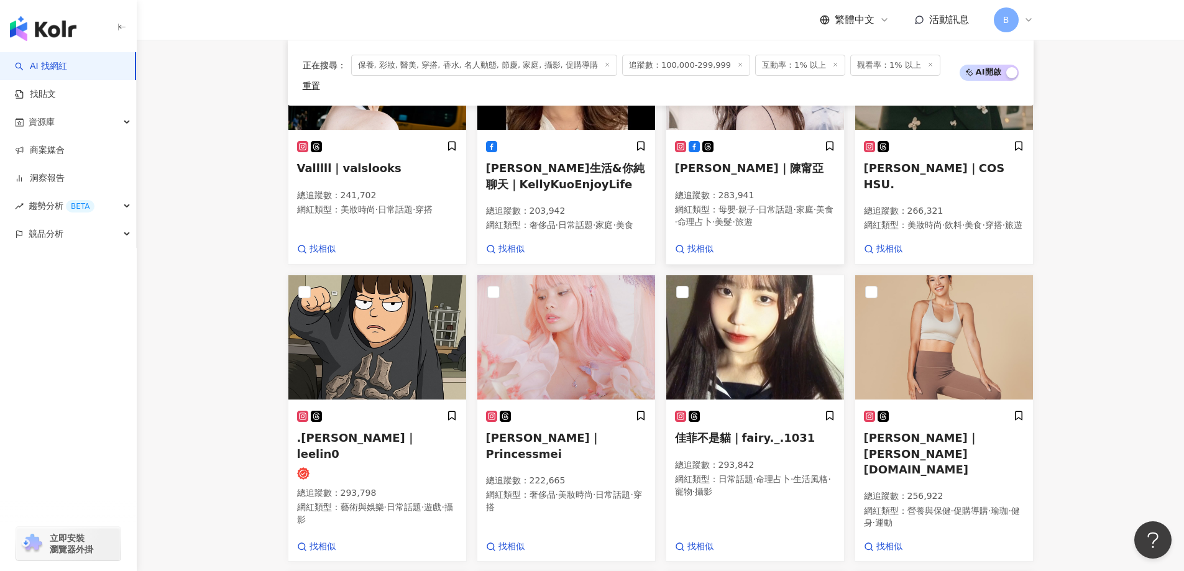
scroll to position [518, 0]
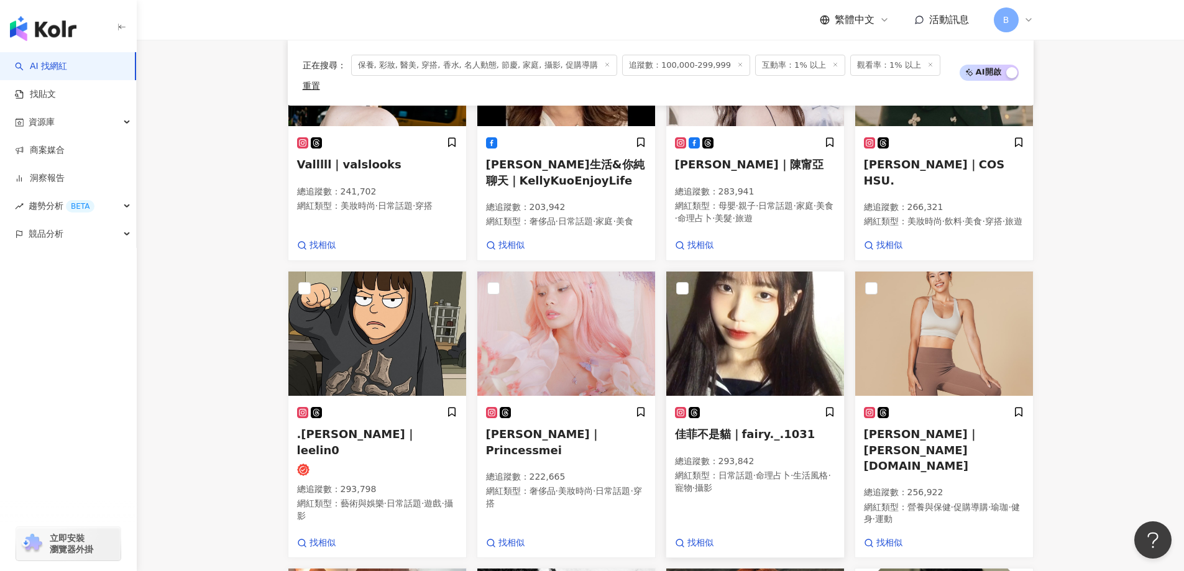
click at [750, 333] on img at bounding box center [755, 334] width 178 height 124
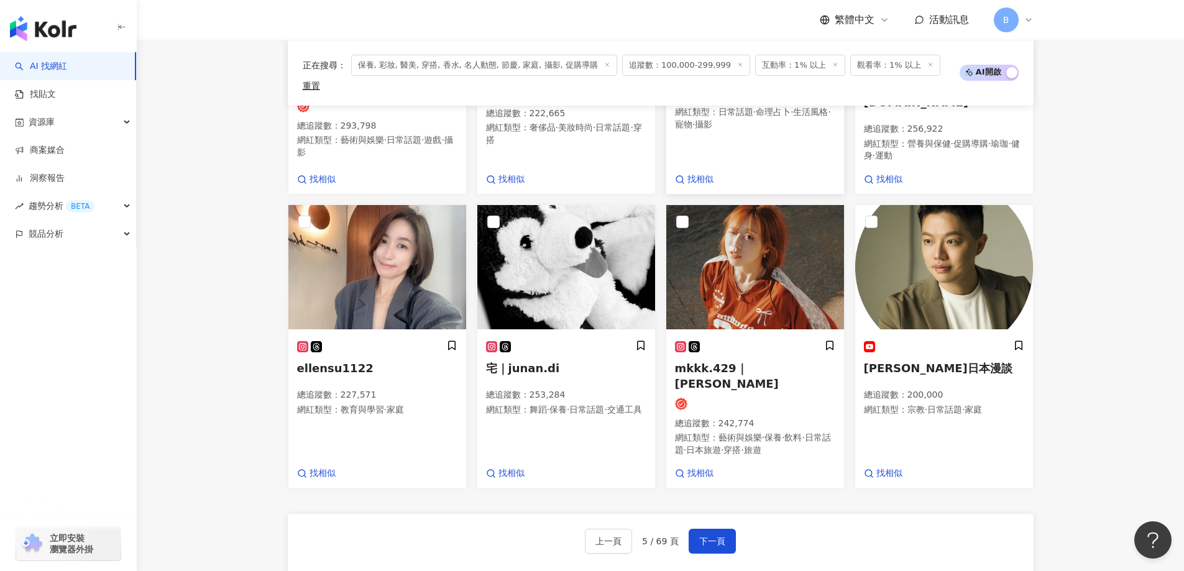
scroll to position [891, 0]
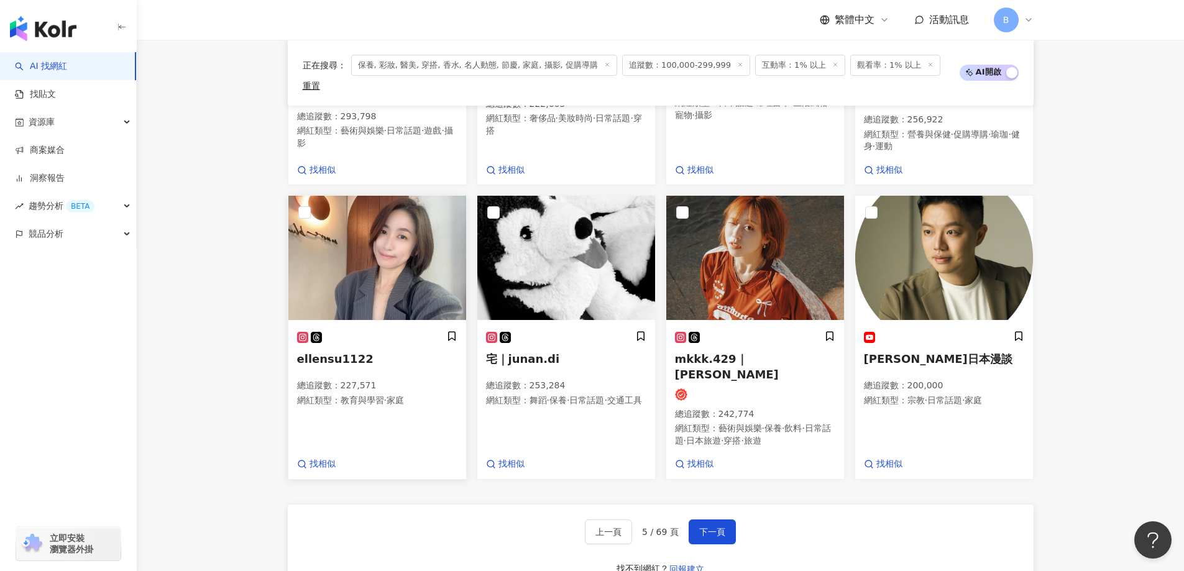
click at [411, 271] on img at bounding box center [377, 258] width 178 height 124
click at [769, 253] on img at bounding box center [755, 258] width 178 height 124
click at [709, 520] on button "下一頁" at bounding box center [712, 532] width 47 height 25
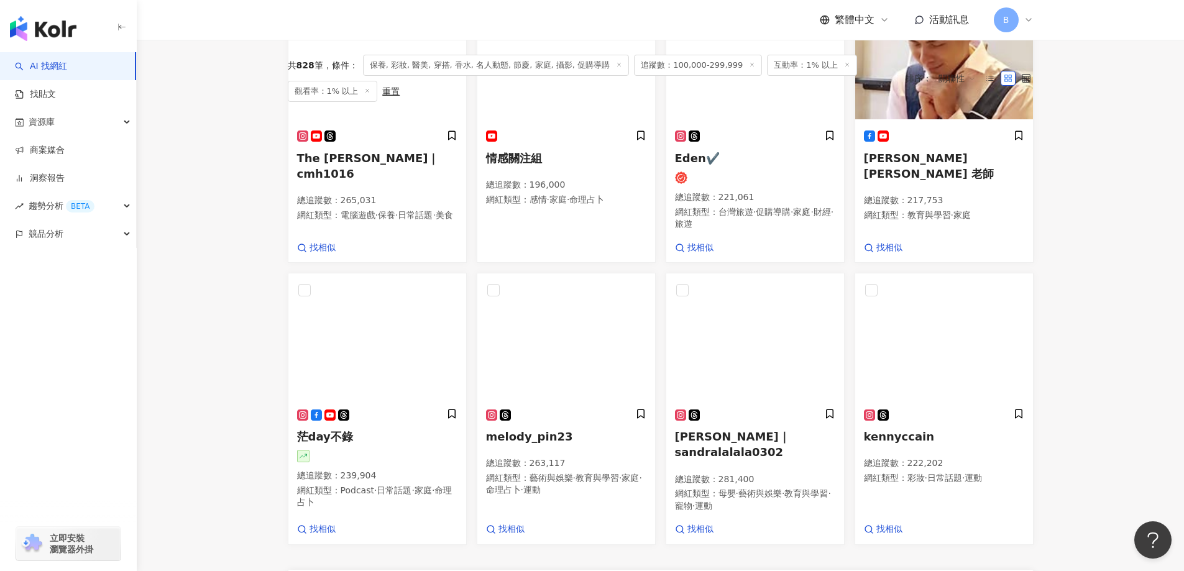
scroll to position [71, 0]
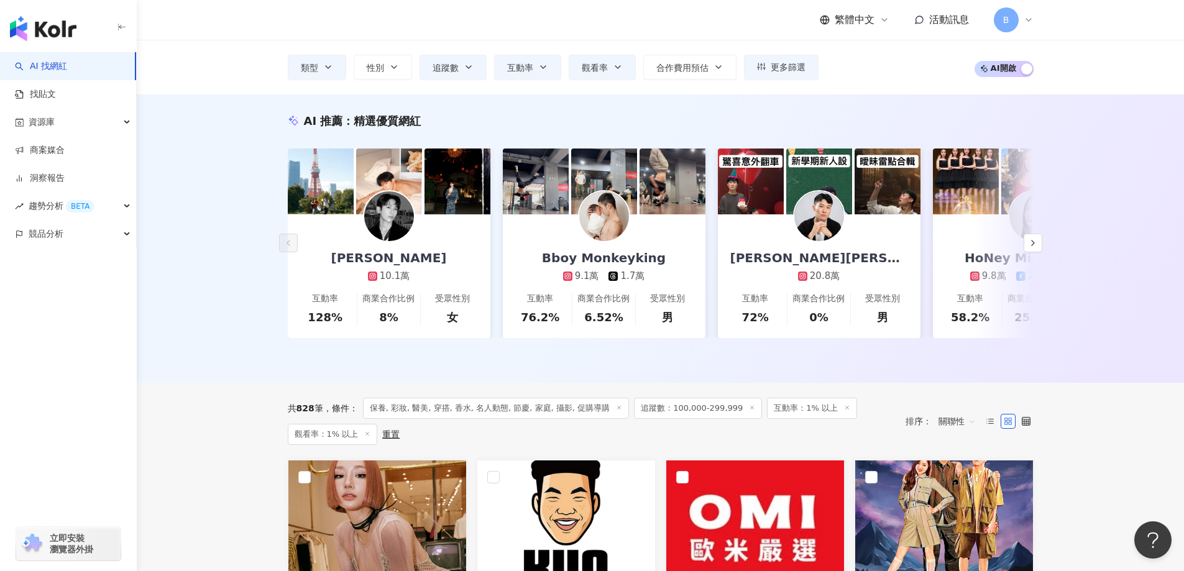
click at [1113, 265] on div "AI 推薦 ： 精選優質網紅 Leiro Lai 10.1萬 互動率 128% 商業合作比例 8% 受眾性別 女 Bboy Monkeyking 9.1萬 1…" at bounding box center [660, 238] width 1047 height 288
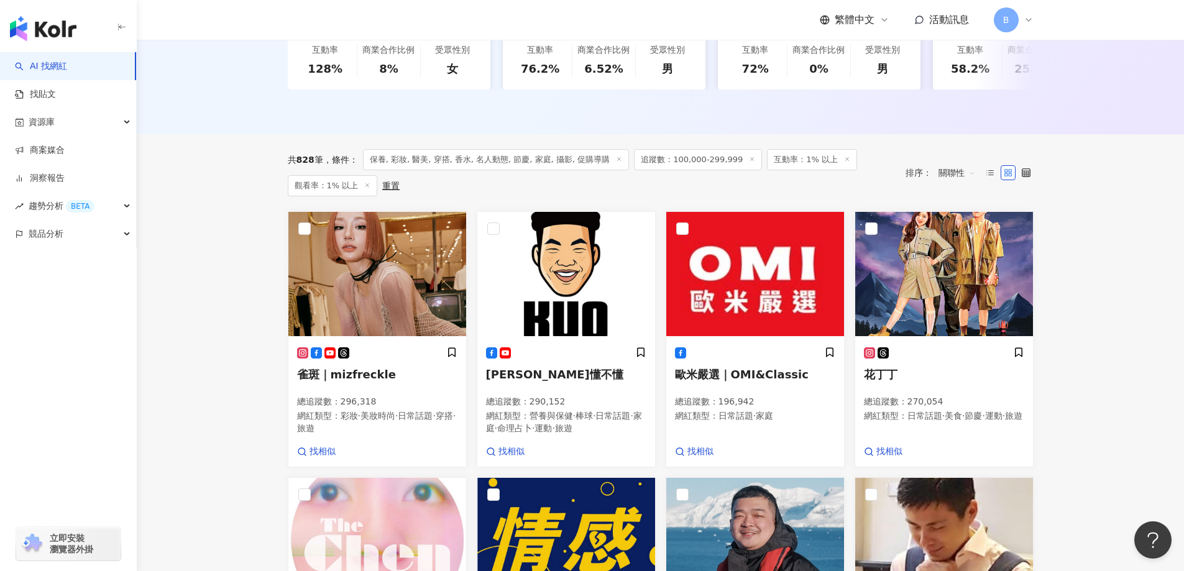
scroll to position [506, 0]
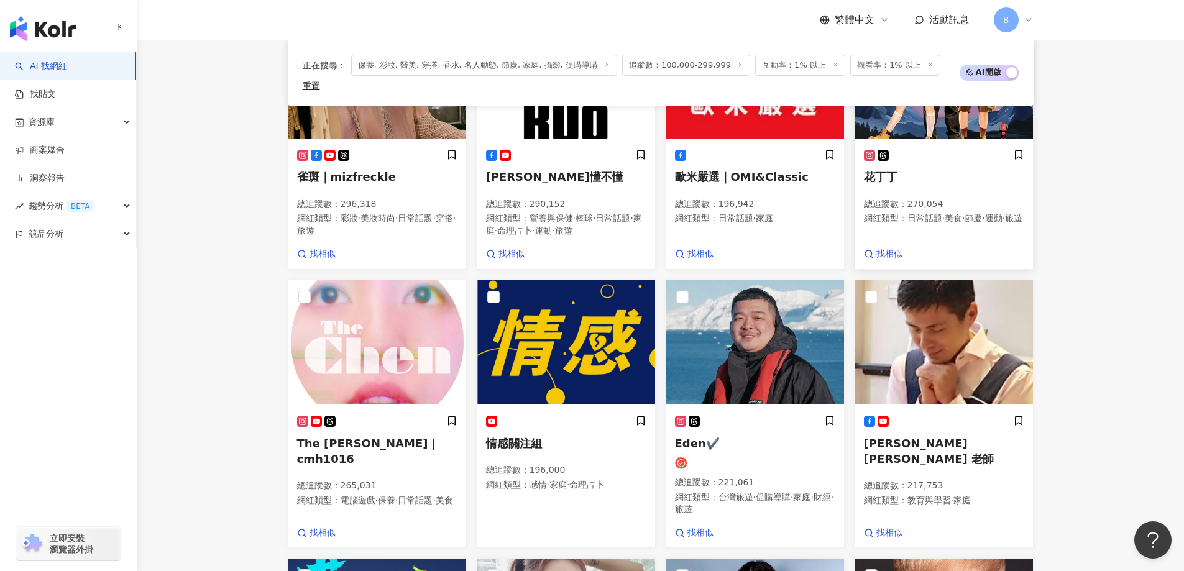
click at [954, 106] on img at bounding box center [944, 76] width 178 height 124
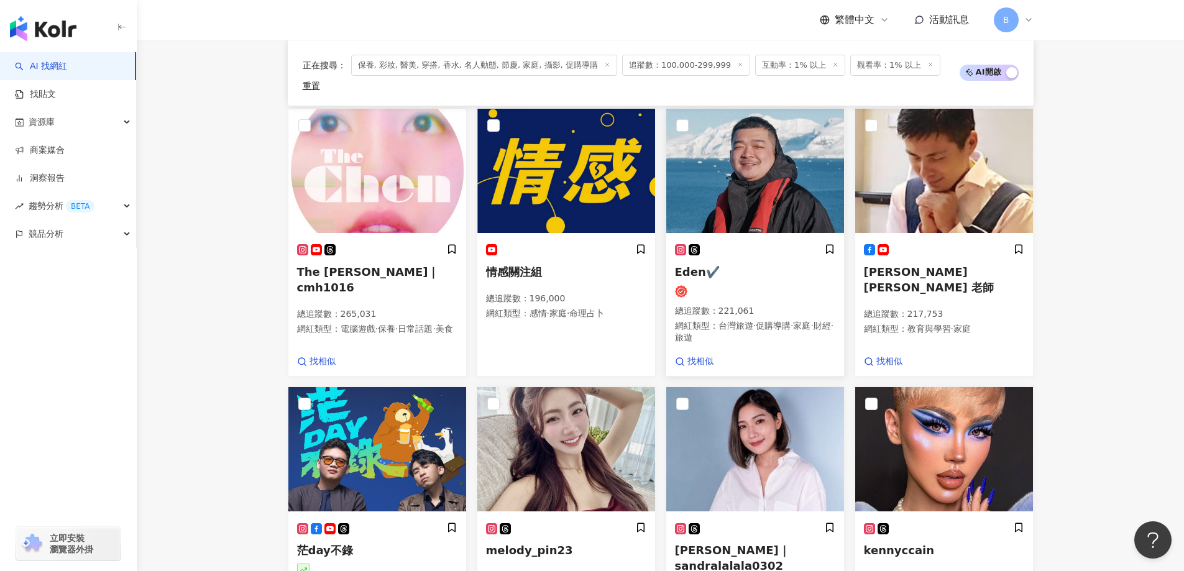
scroll to position [692, 0]
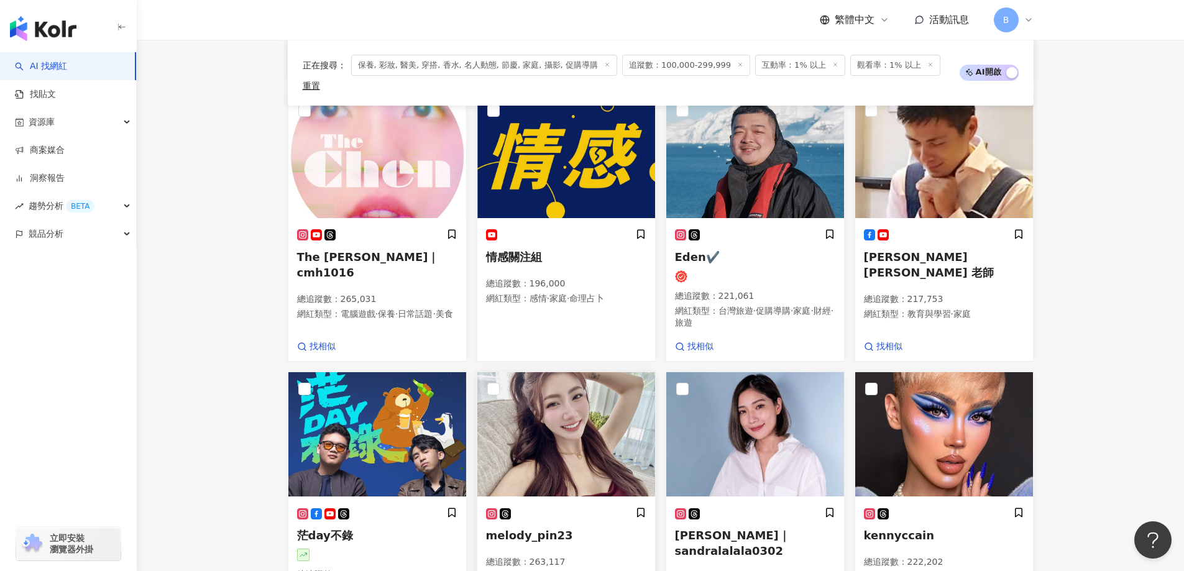
click at [572, 392] on img at bounding box center [566, 434] width 178 height 124
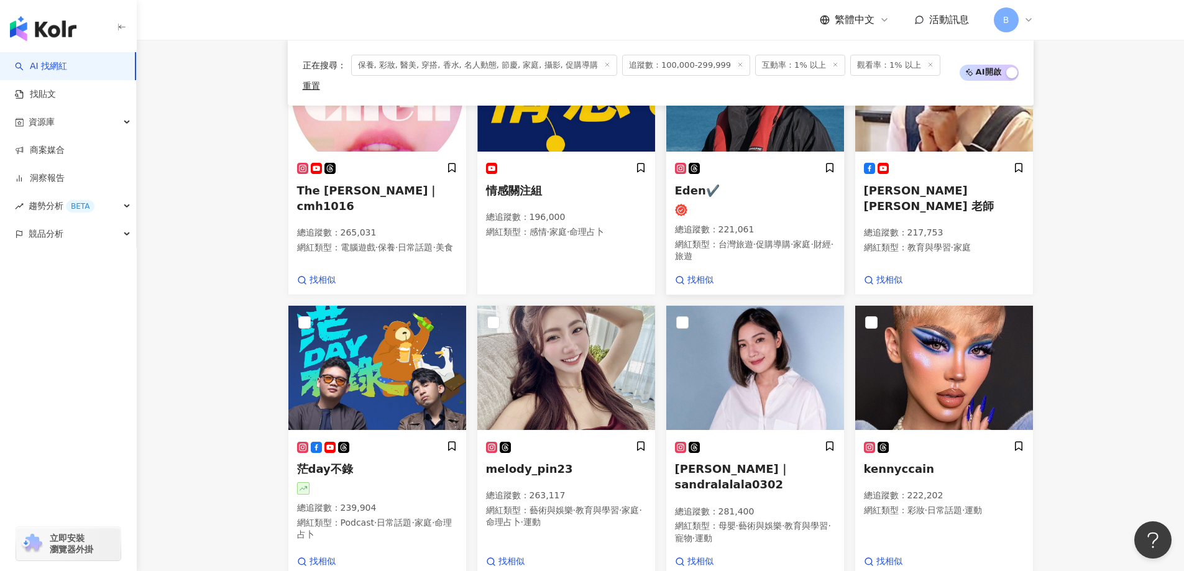
scroll to position [879, 0]
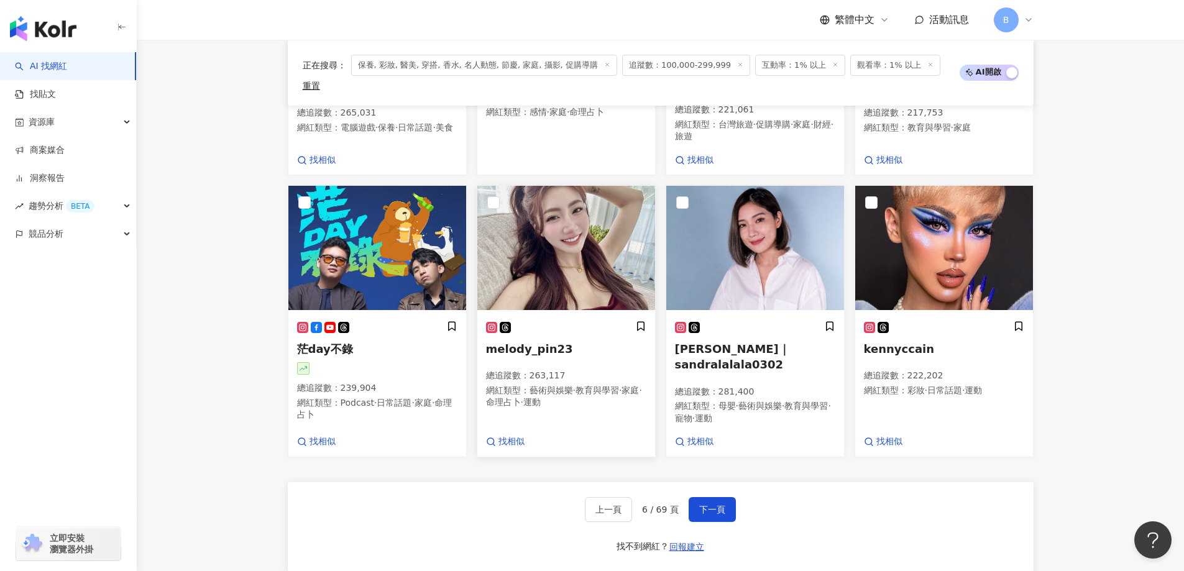
click at [583, 267] on img at bounding box center [566, 248] width 178 height 124
click at [708, 505] on span "下一頁" at bounding box center [712, 510] width 26 height 10
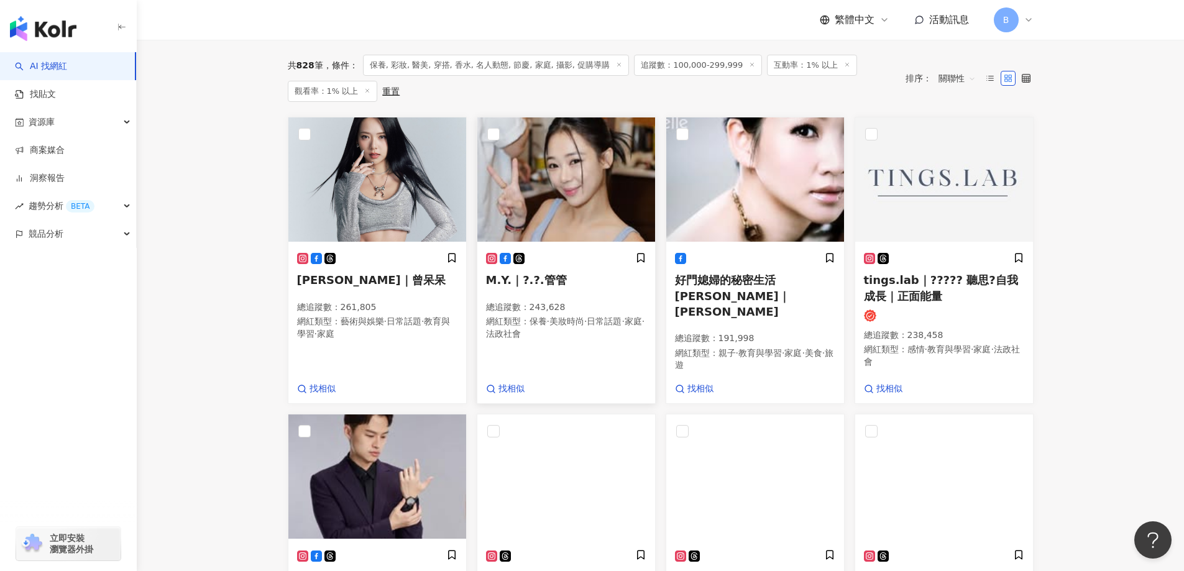
scroll to position [596, 0]
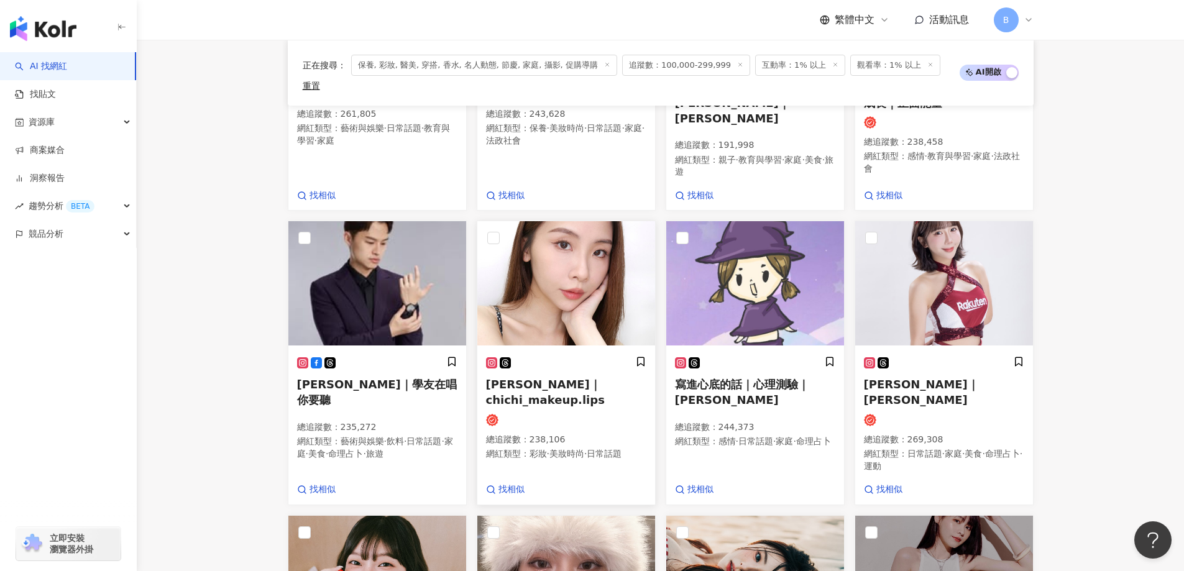
click at [581, 290] on img at bounding box center [566, 283] width 178 height 124
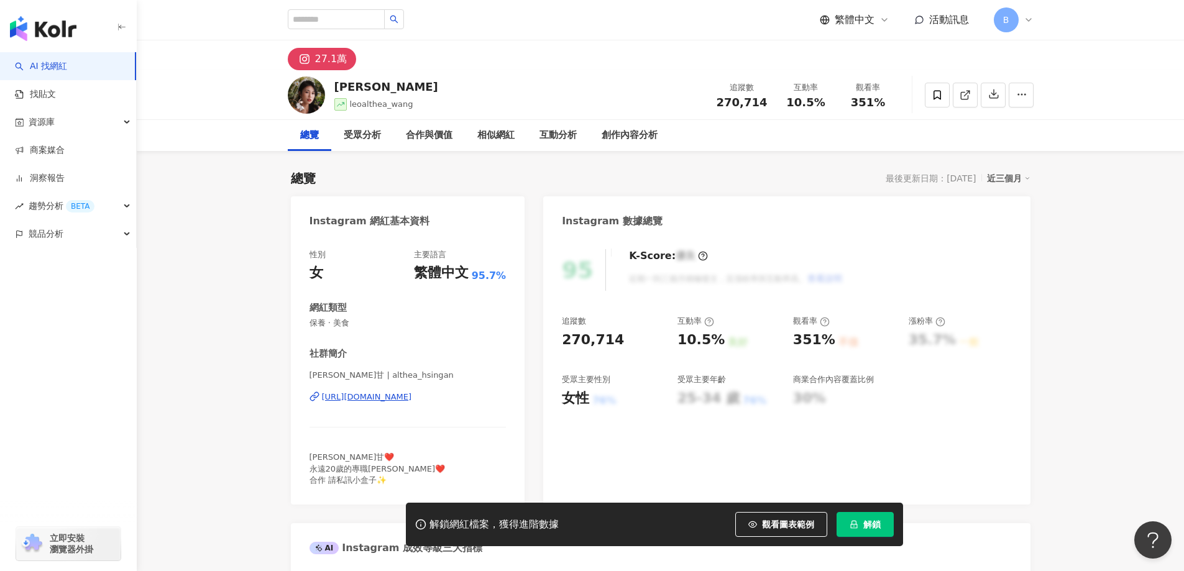
click at [962, 94] on icon at bounding box center [965, 95] width 11 height 11
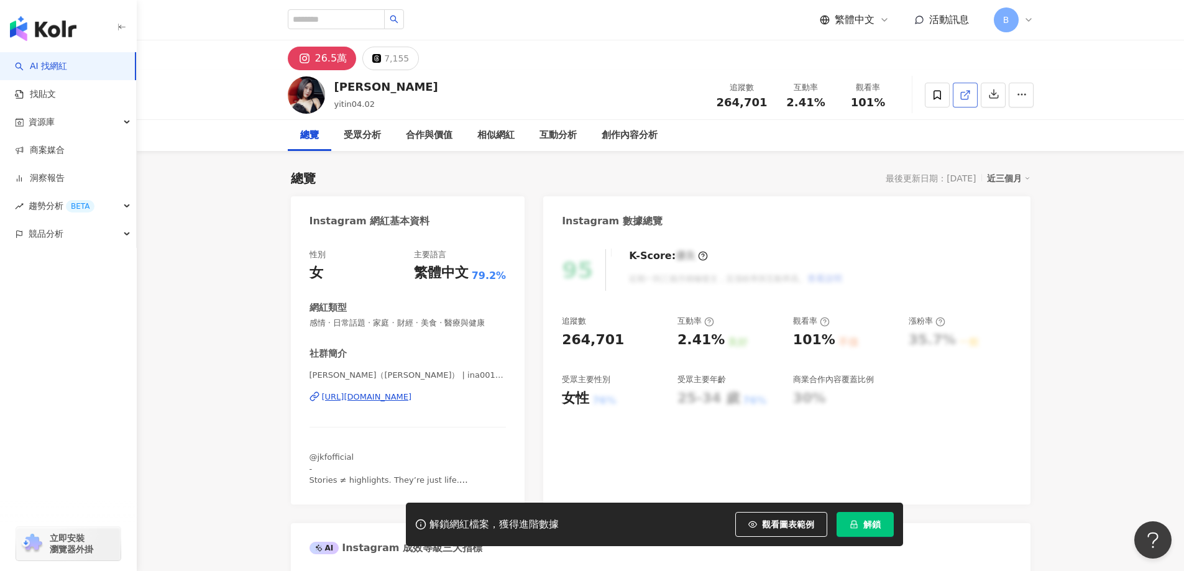
click at [970, 96] on icon at bounding box center [965, 95] width 11 height 11
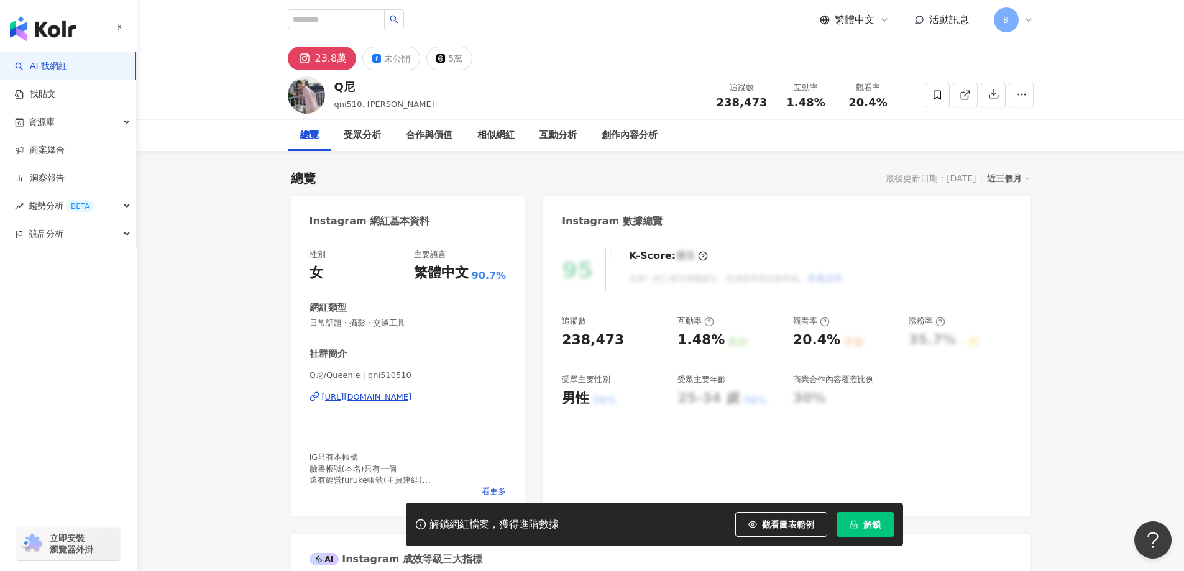
click at [393, 321] on span "日常話題 · 攝影 · 交通工具" at bounding box center [408, 323] width 197 height 11
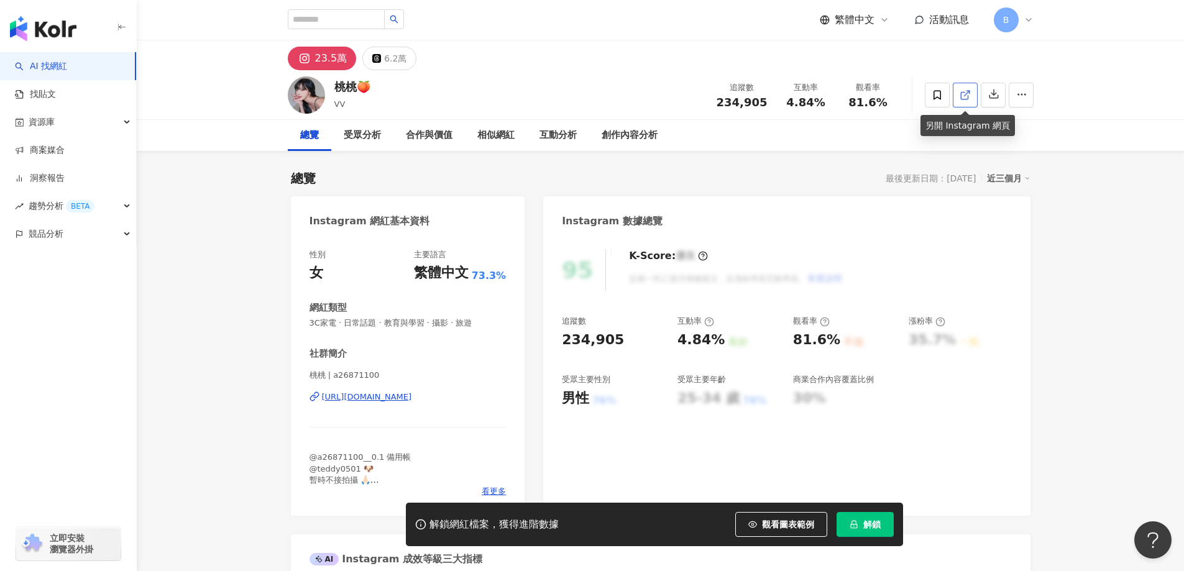
click at [961, 99] on icon at bounding box center [964, 95] width 7 height 7
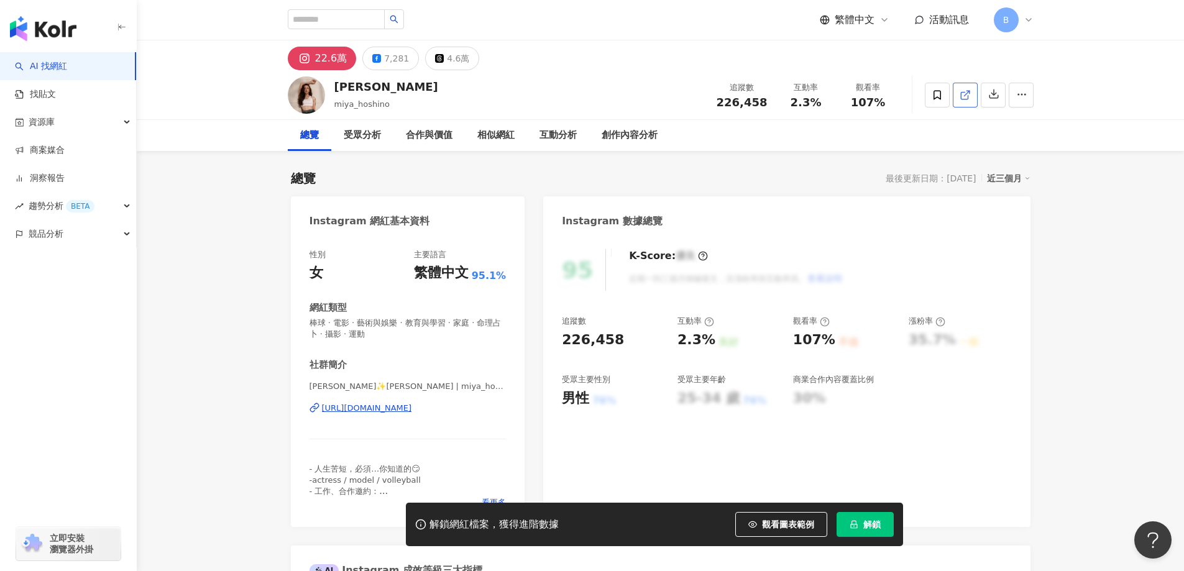
click at [970, 95] on icon at bounding box center [965, 95] width 11 height 11
click at [413, 323] on span "棒球 · 電影 · 藝術與娛樂 · 教育與學習 · 家庭 · 命理占卜 · 攝影 · 運動" at bounding box center [408, 329] width 197 height 22
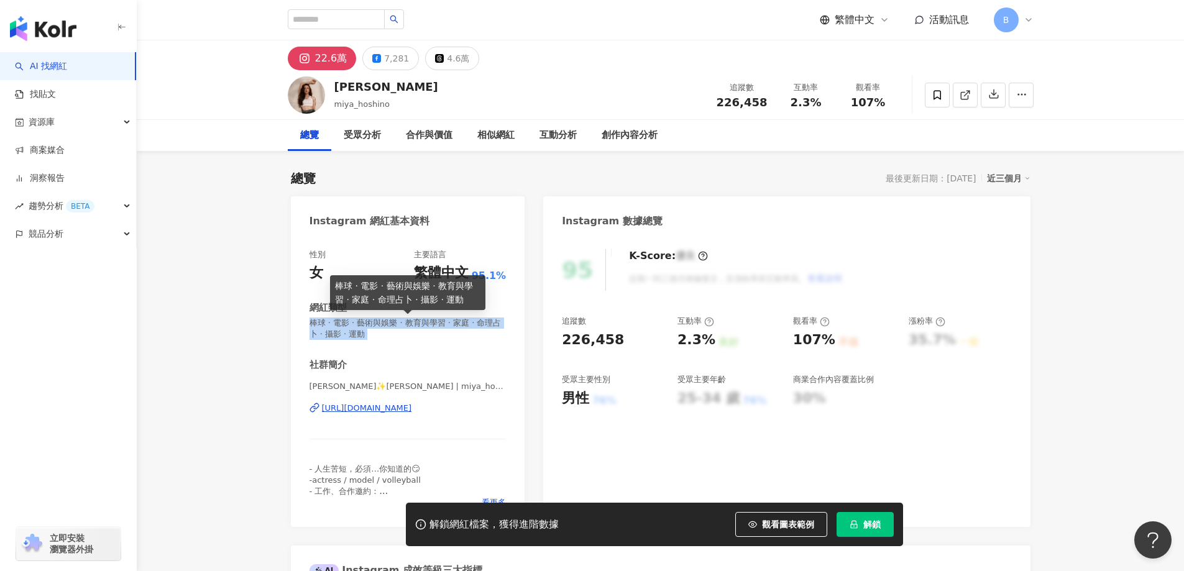
click at [413, 323] on span "棒球 · 電影 · 藝術與娛樂 · 教育與學習 · 家庭 · 命理占卜 · 攝影 · 運動" at bounding box center [408, 329] width 197 height 22
copy span "棒球 · 電影 · 藝術與娛樂 · 教育與學習 · 家庭 · 命理占卜 · 攝影 · 運動"
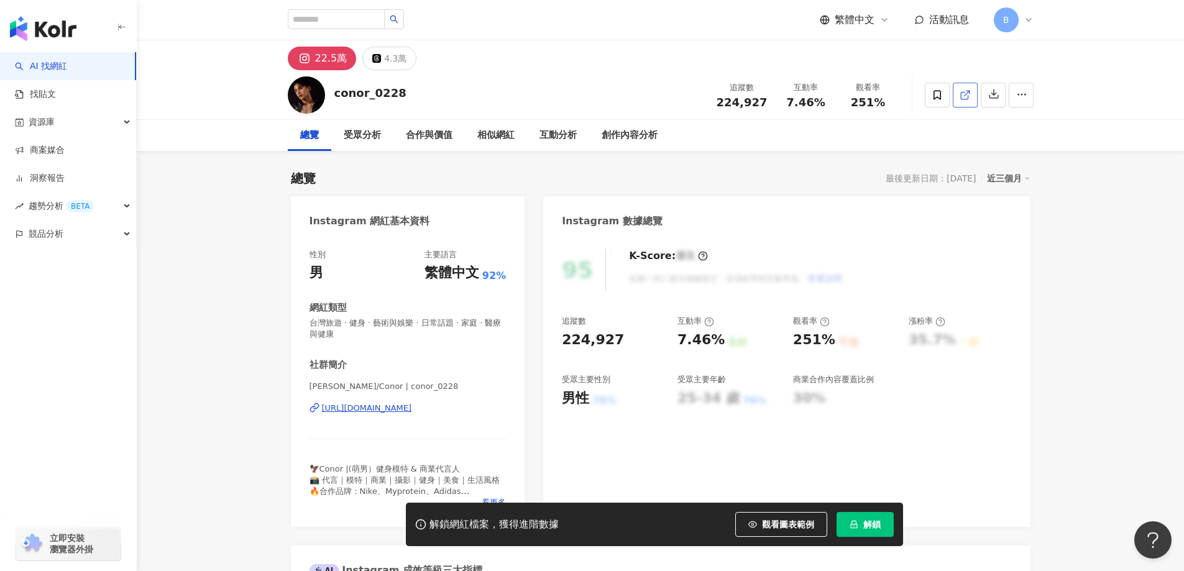
drag, startPoint x: 1082, startPoint y: 269, endPoint x: 964, endPoint y: 96, distance: 209.3
click at [964, 96] on icon at bounding box center [965, 95] width 11 height 11
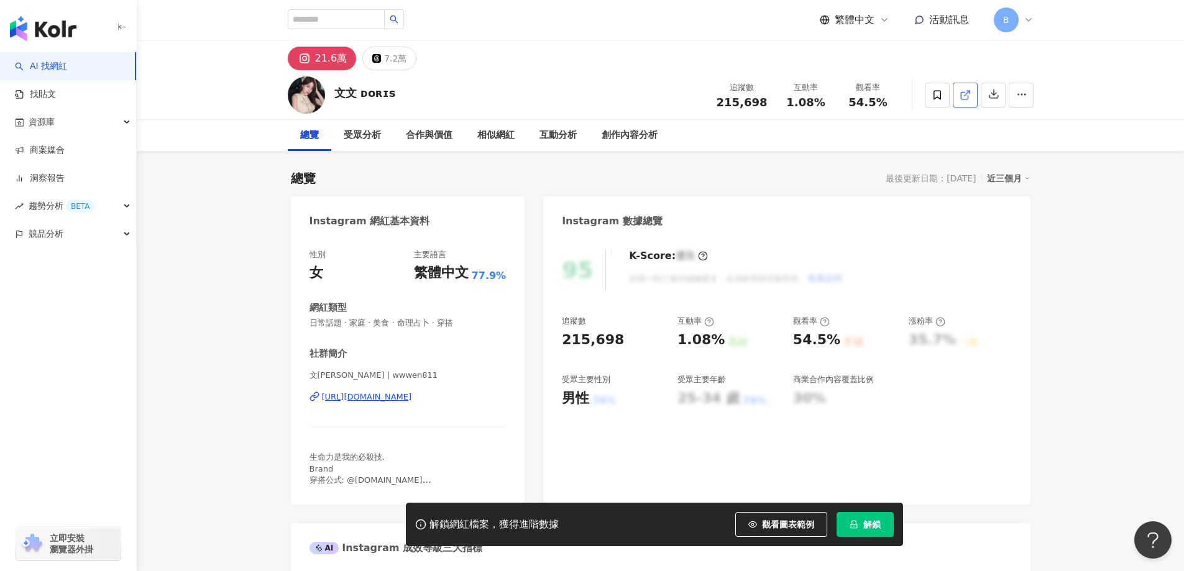
click at [964, 98] on icon at bounding box center [965, 95] width 11 height 11
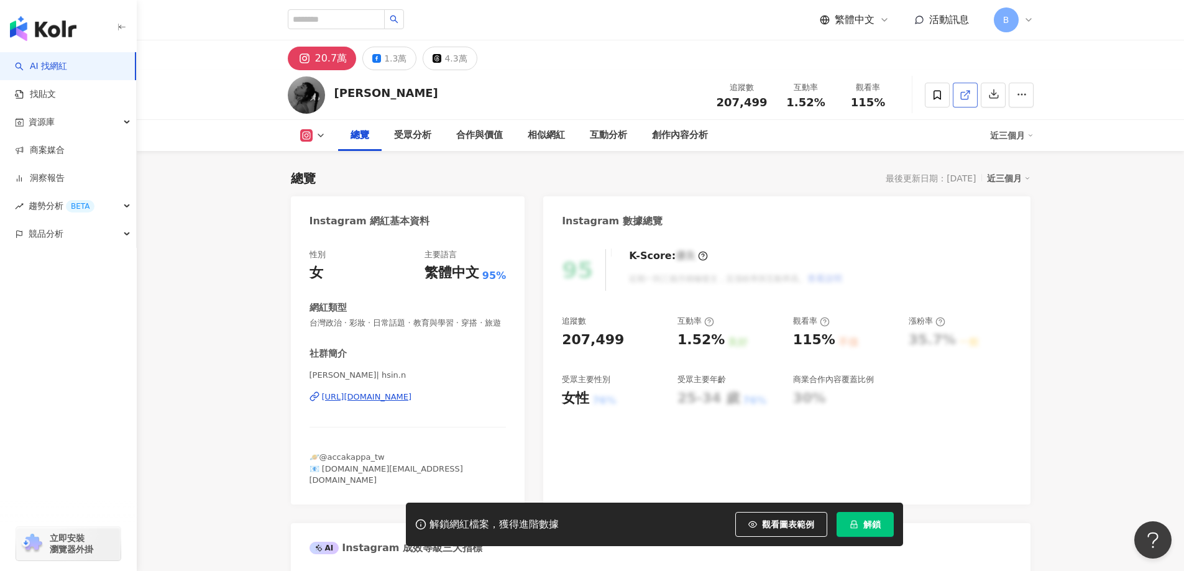
click at [964, 99] on icon at bounding box center [964, 95] width 7 height 7
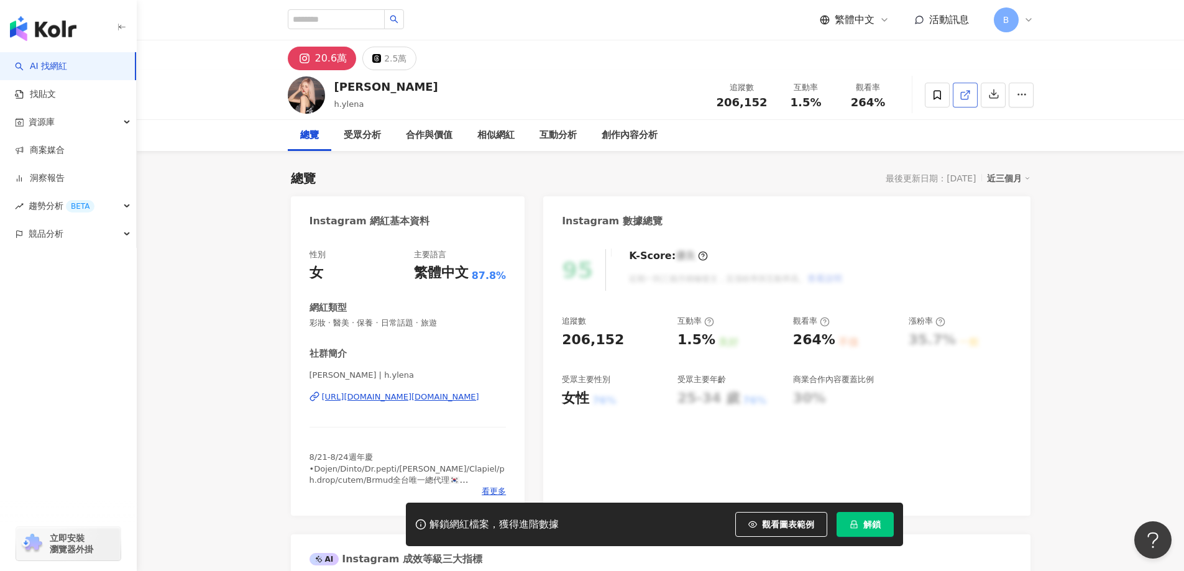
click at [965, 94] on line at bounding box center [966, 93] width 5 height 5
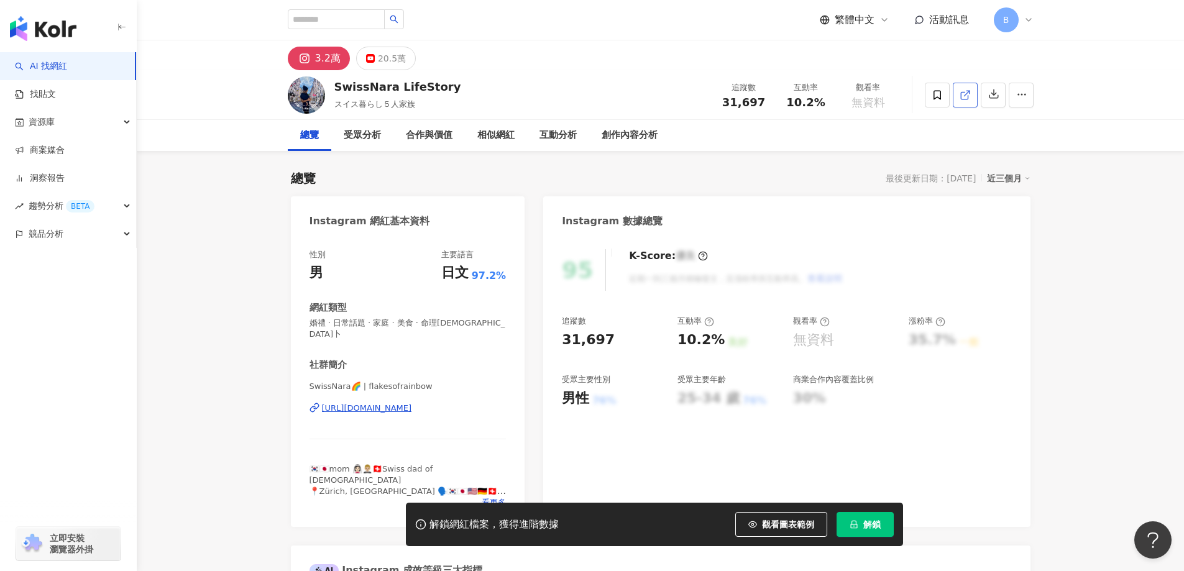
click at [967, 94] on icon at bounding box center [965, 95] width 11 height 11
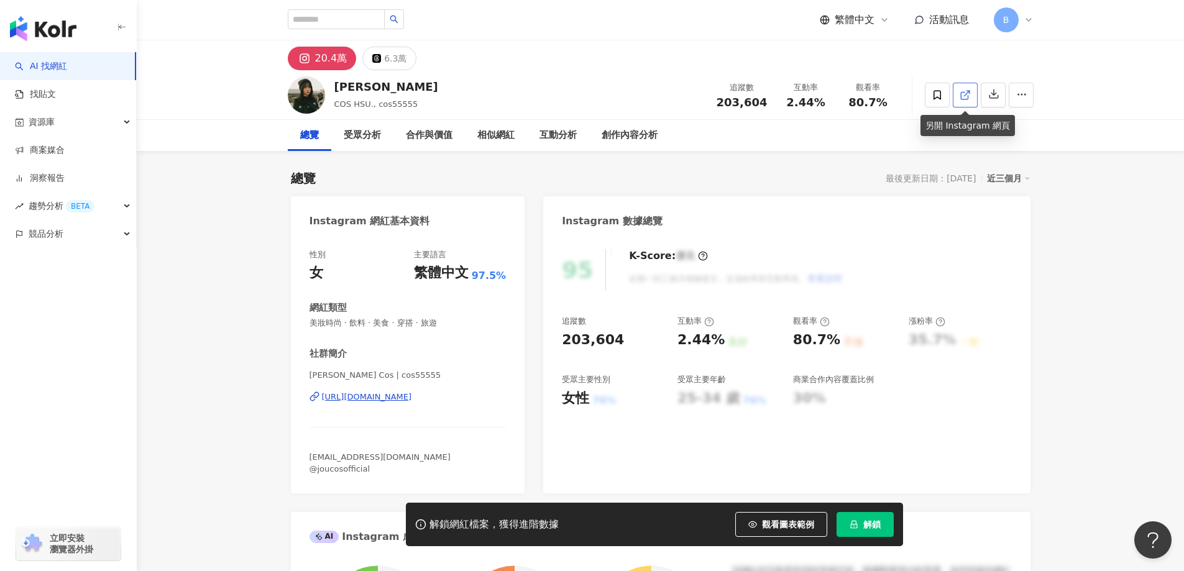
click at [968, 96] on icon at bounding box center [965, 95] width 11 height 11
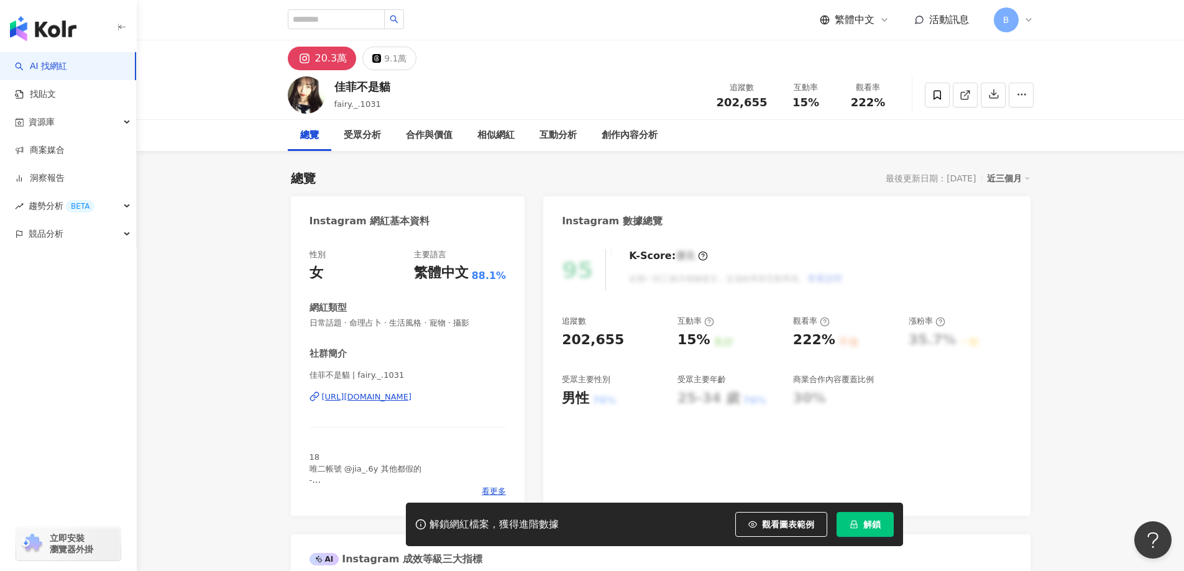
drag, startPoint x: 1077, startPoint y: 294, endPoint x: 1028, endPoint y: 228, distance: 81.8
click at [967, 98] on icon at bounding box center [965, 95] width 11 height 11
click at [408, 325] on span "日常話題 · 命理占卜 · 生活風格 · 寵物 · 攝影" at bounding box center [408, 323] width 197 height 11
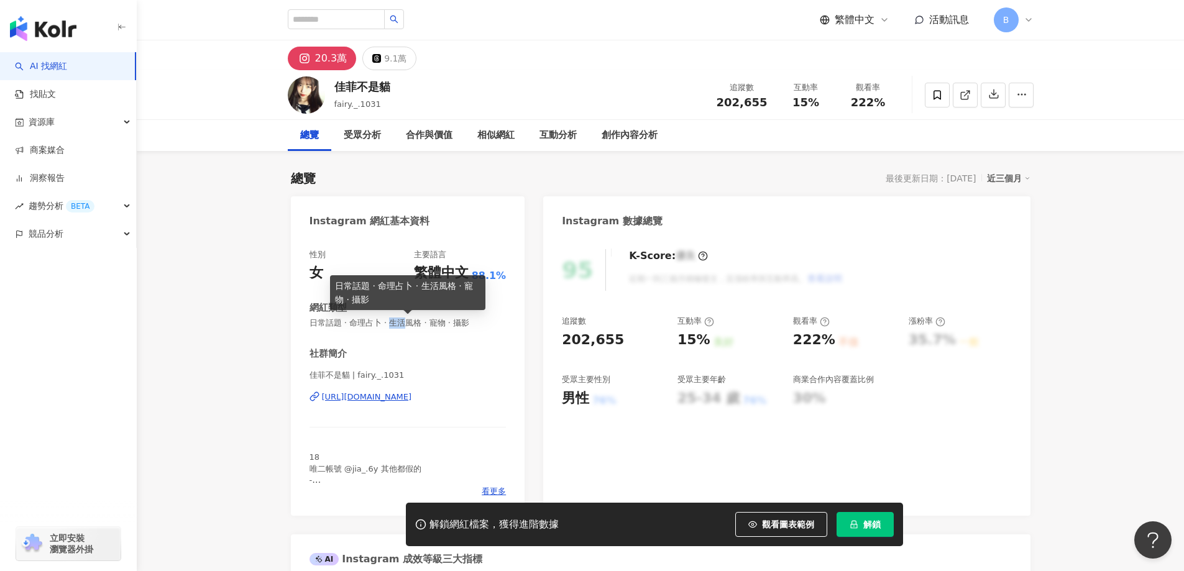
click at [408, 325] on span "日常話題 · 命理占卜 · 生活風格 · 寵物 · 攝影" at bounding box center [408, 323] width 197 height 11
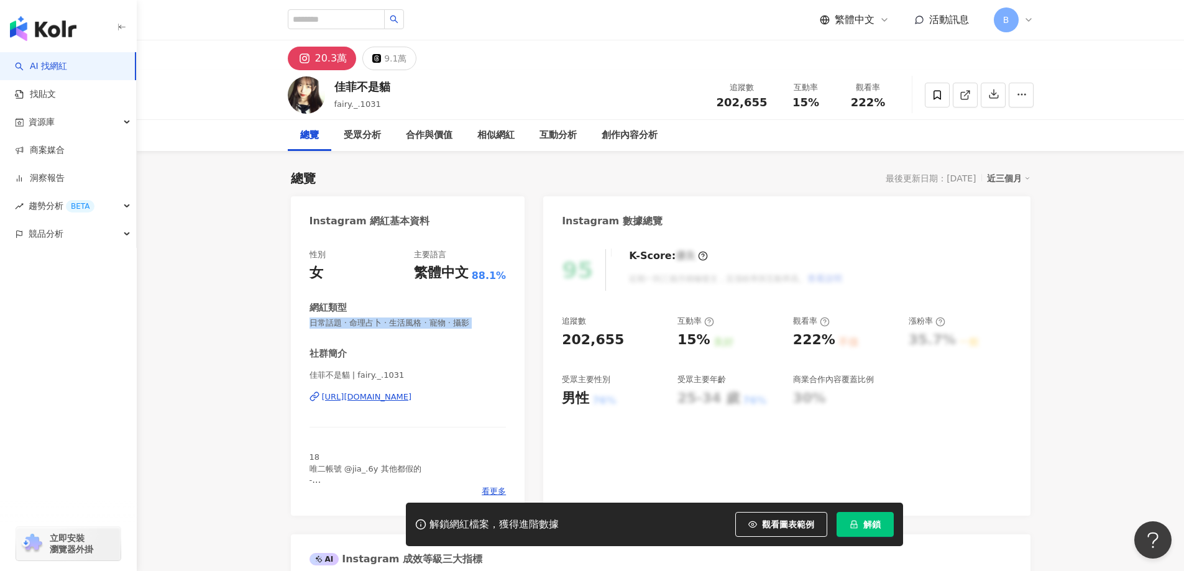
copy span "日常話題 · 命理占卜 · 生活風格 · 寵物 · 攝影"
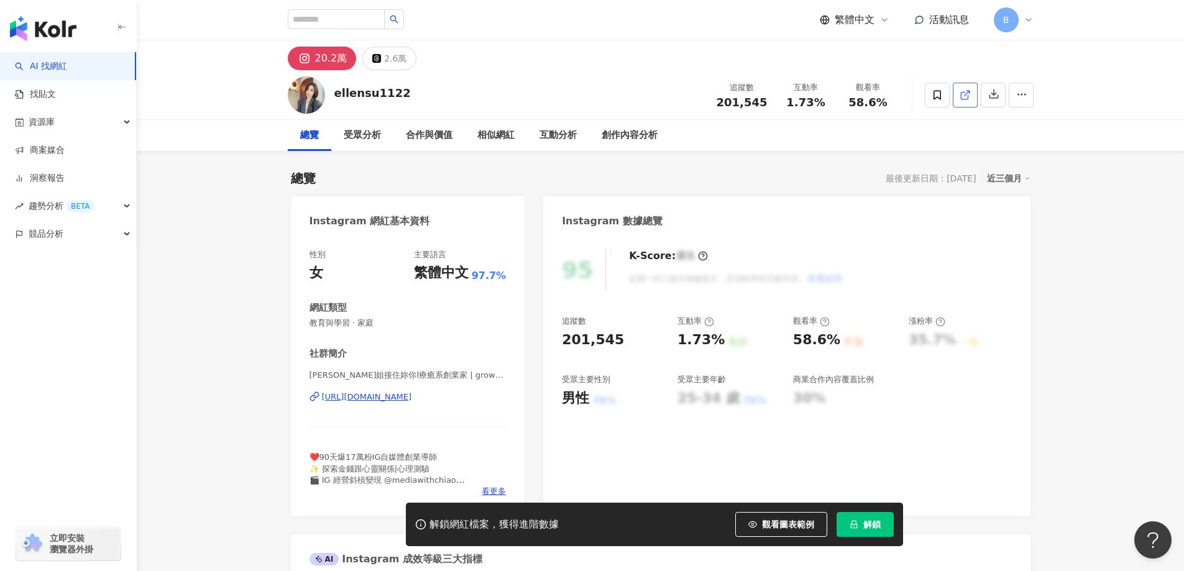
click at [967, 94] on line at bounding box center [966, 93] width 5 height 5
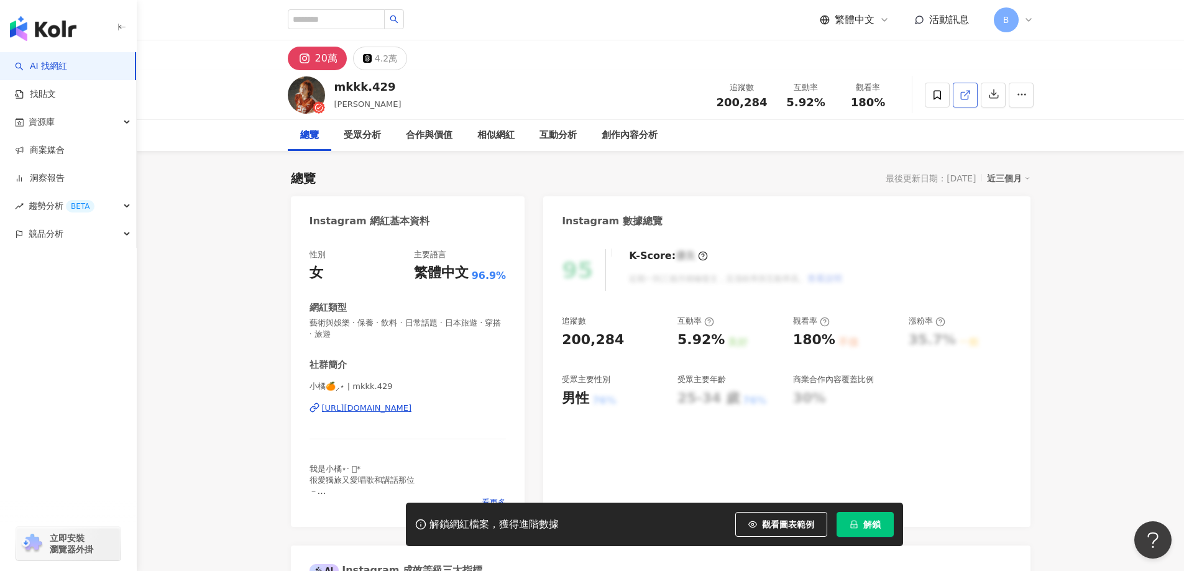
click at [965, 98] on icon at bounding box center [965, 95] width 11 height 11
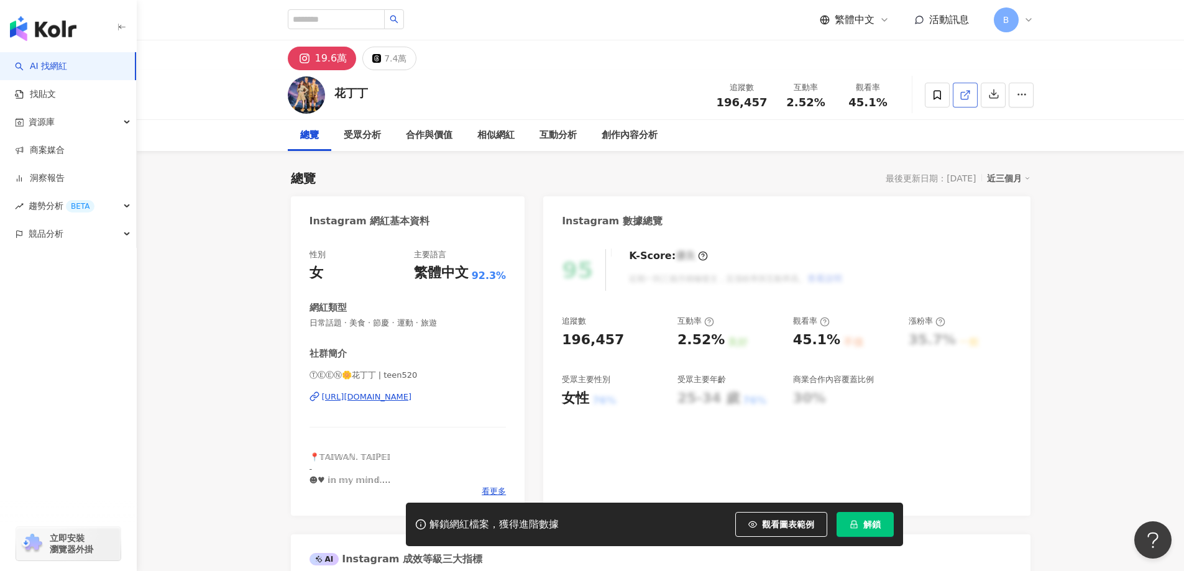
click at [962, 98] on icon at bounding box center [965, 95] width 11 height 11
click at [418, 324] on span "日常話題 · 美食 · 節慶 · 運動 · 旅遊" at bounding box center [408, 323] width 197 height 11
copy span "日常話題 · 美食 · 節慶 · 運動 · 旅遊"
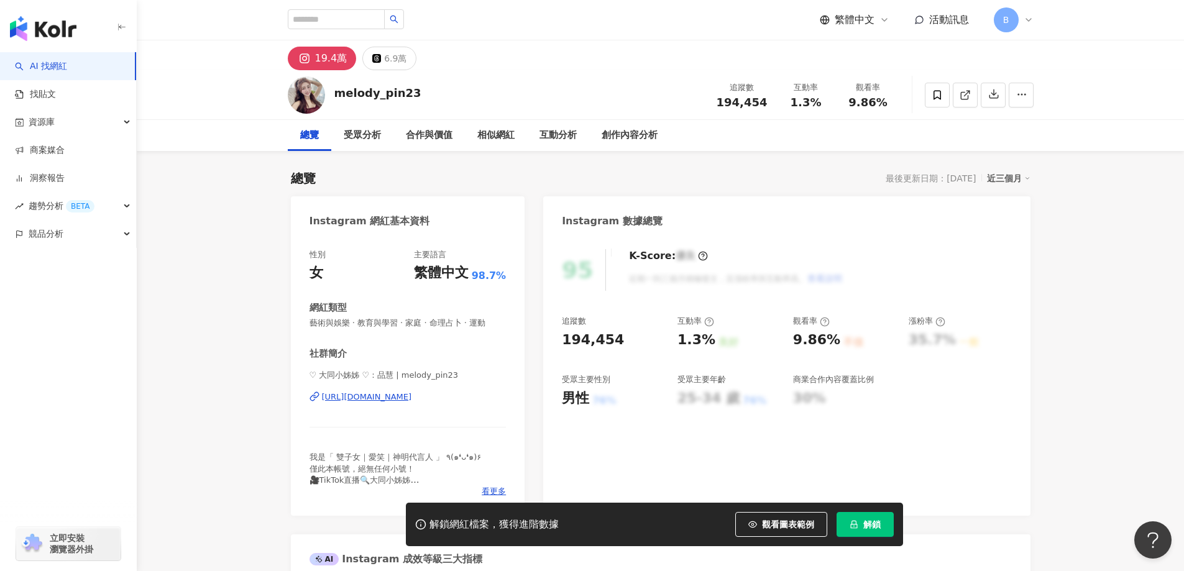
drag, startPoint x: 1101, startPoint y: 282, endPoint x: 905, endPoint y: 86, distance: 277.3
click at [965, 94] on line at bounding box center [966, 93] width 5 height 5
click at [431, 324] on span "藝術與娛樂 · 教育與學習 · 家庭 · 命理占卜 · 運動" at bounding box center [408, 323] width 197 height 11
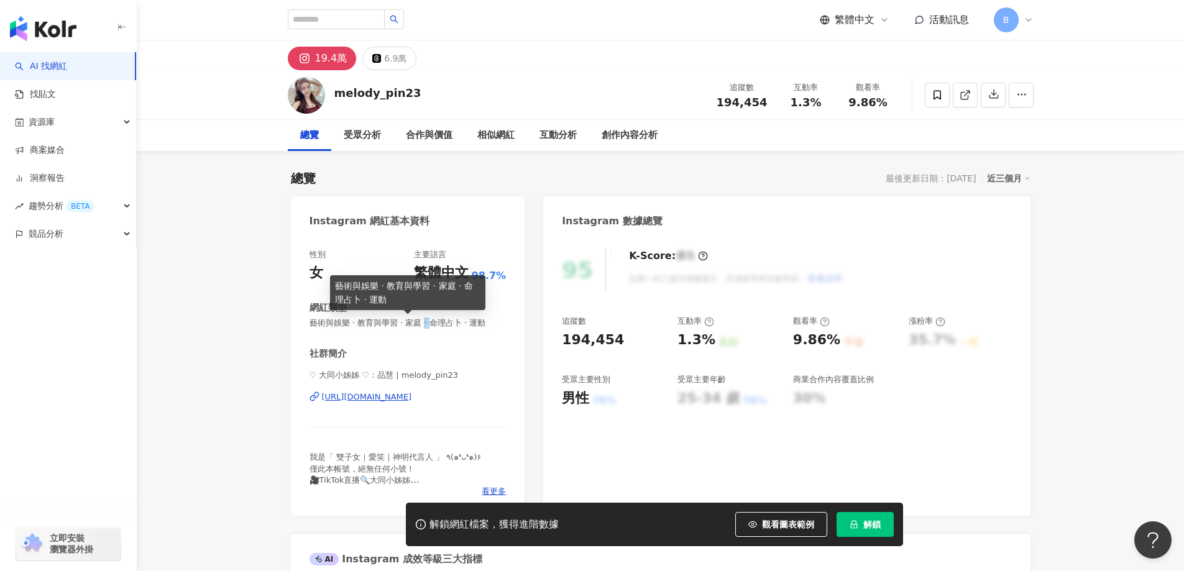
click at [431, 324] on span "藝術與娛樂 · 教育與學習 · 家庭 · 命理占卜 · 運動" at bounding box center [408, 323] width 197 height 11
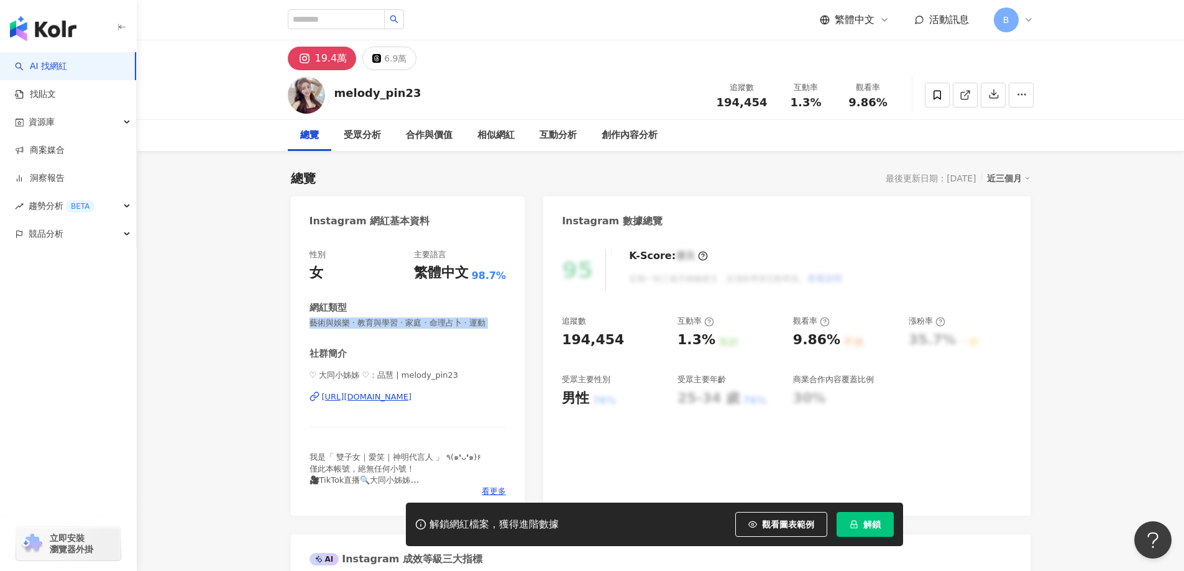
copy span "藝術與娛樂 · 教育與學習 · 家庭 · 命理占卜 · 運動"
